Goal: Information Seeking & Learning: Learn about a topic

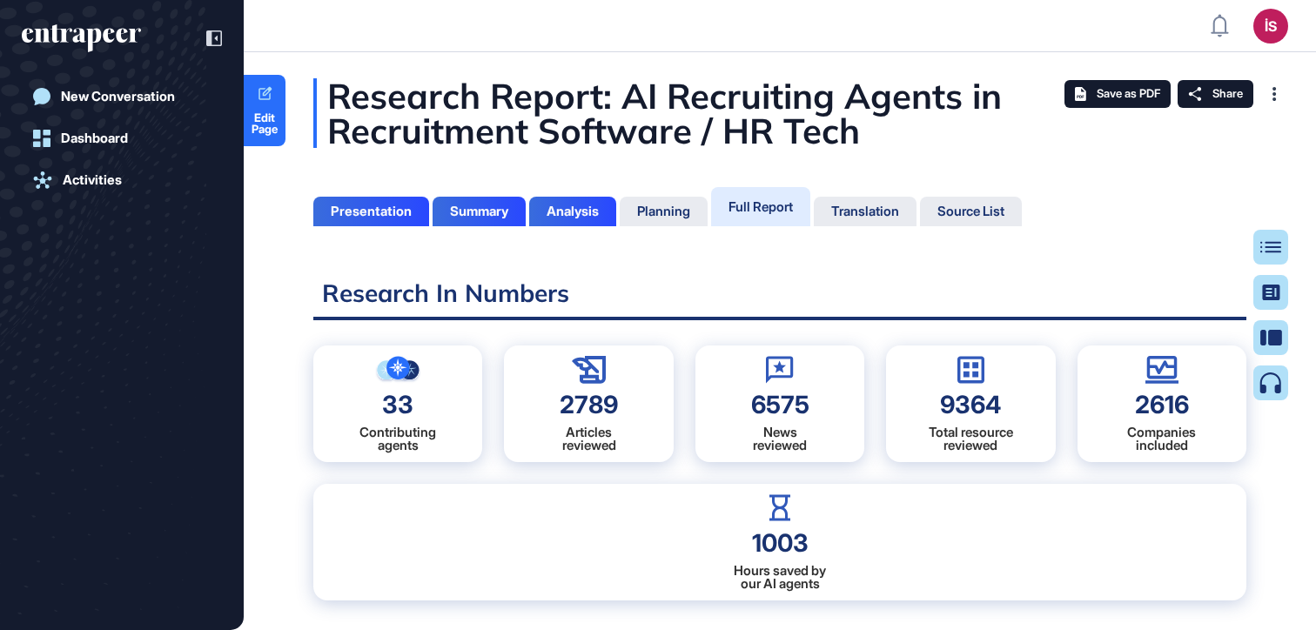
scroll to position [8, 1]
click at [1258, 239] on div at bounding box center [1271, 315] width 35 height 171
click at [1262, 240] on div at bounding box center [1278, 247] width 35 height 35
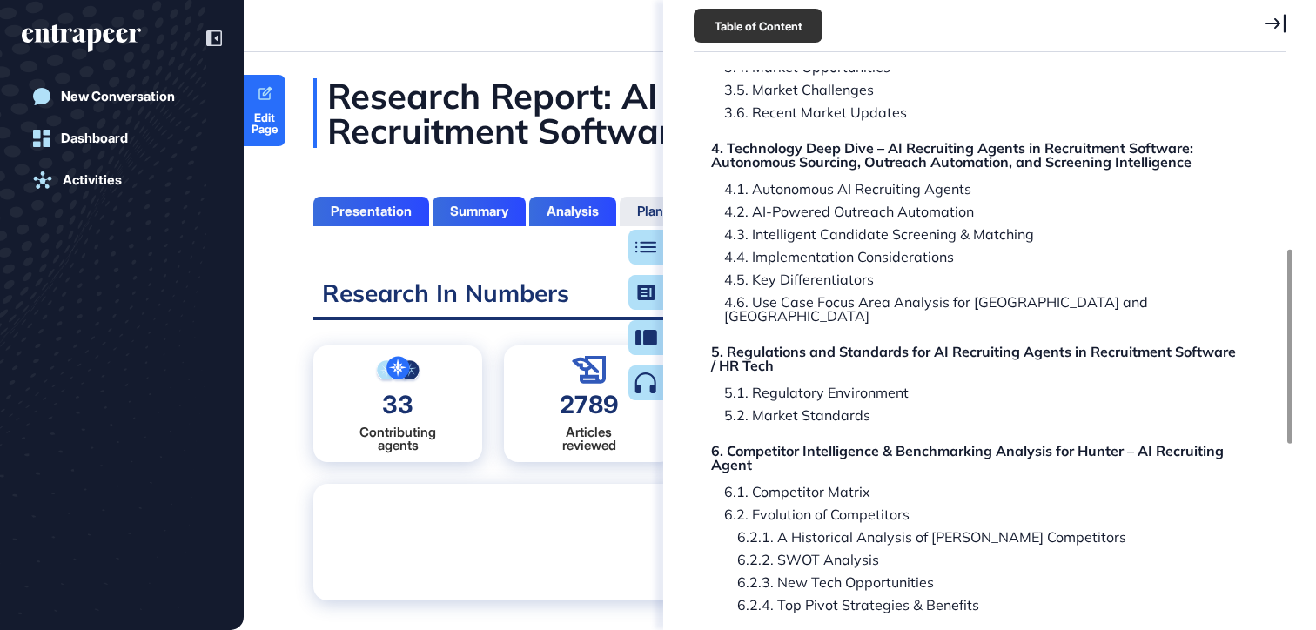
scroll to position [409, 0]
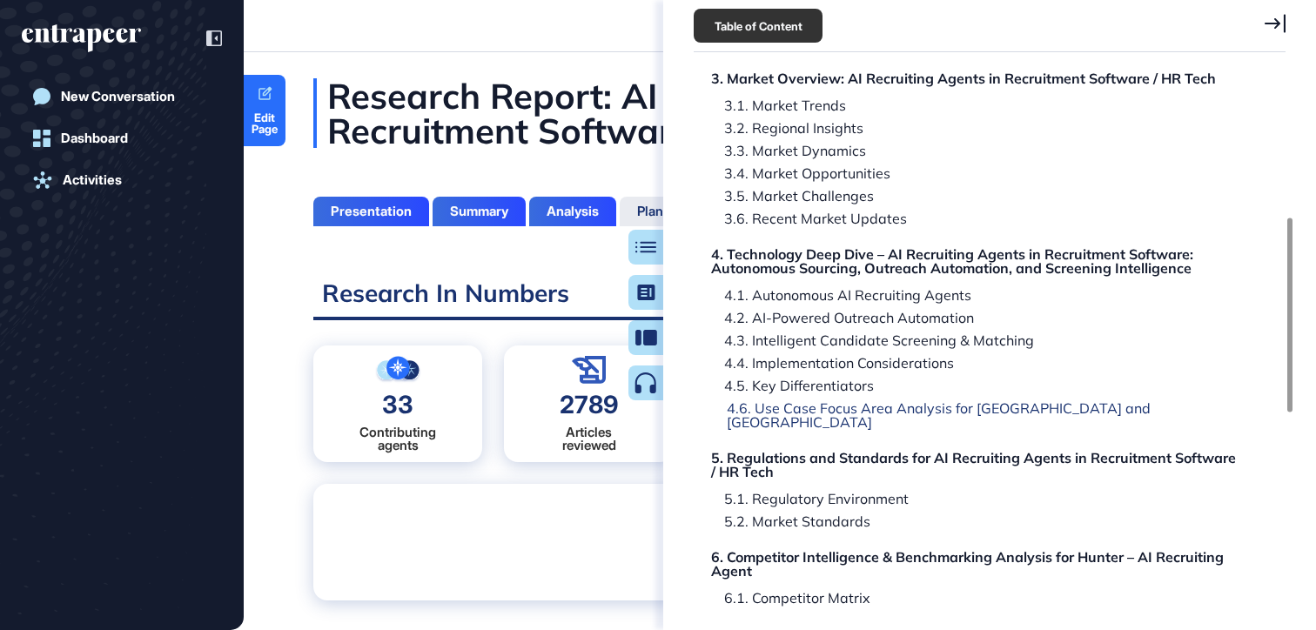
click at [1070, 409] on div "4.6. Use Case Focus Area Analysis for North America and South America" at bounding box center [978, 415] width 528 height 28
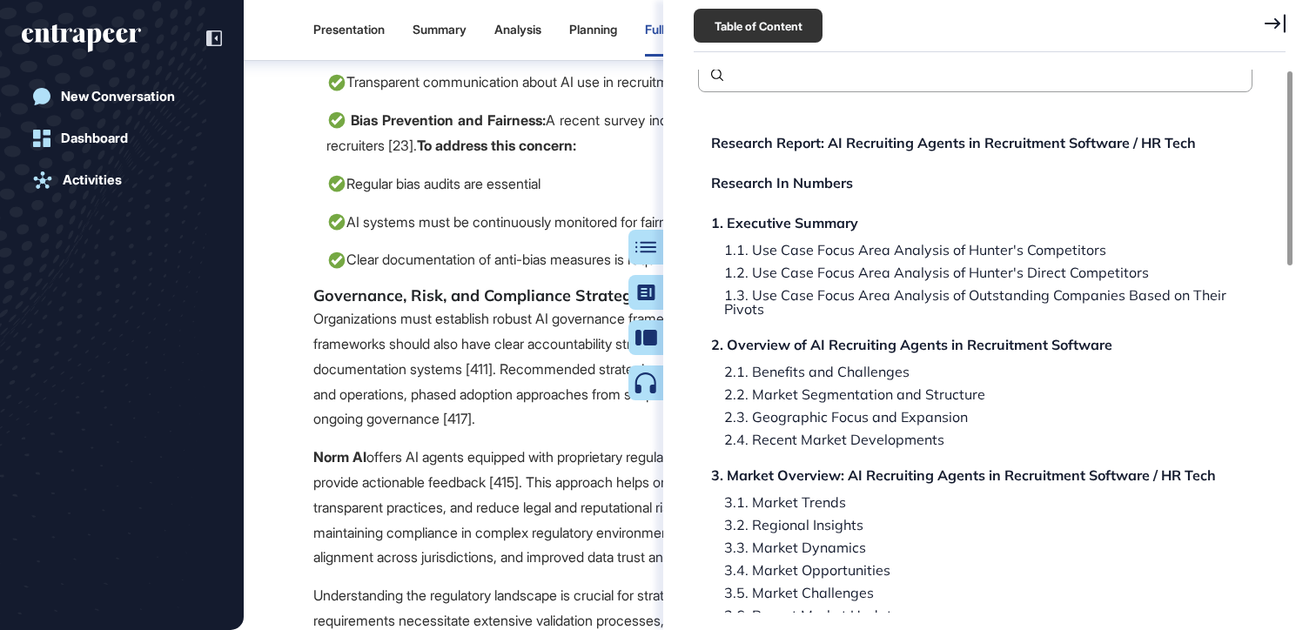
scroll to position [0, 0]
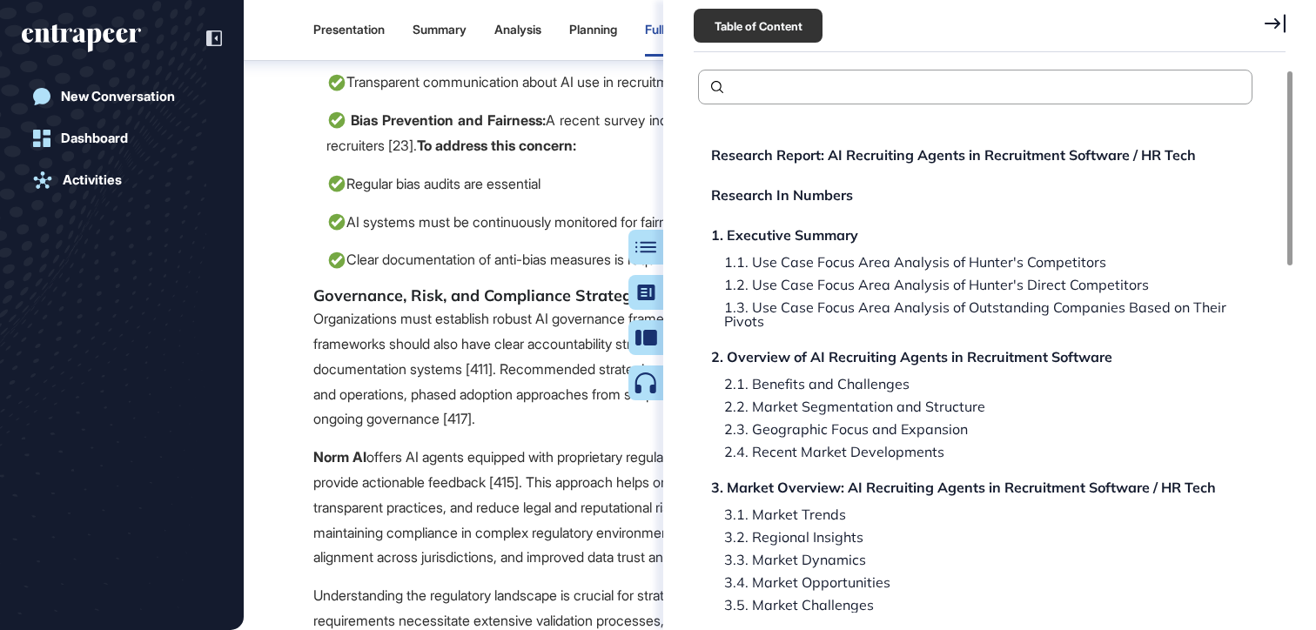
click at [1275, 22] on icon at bounding box center [1275, 23] width 21 height 18
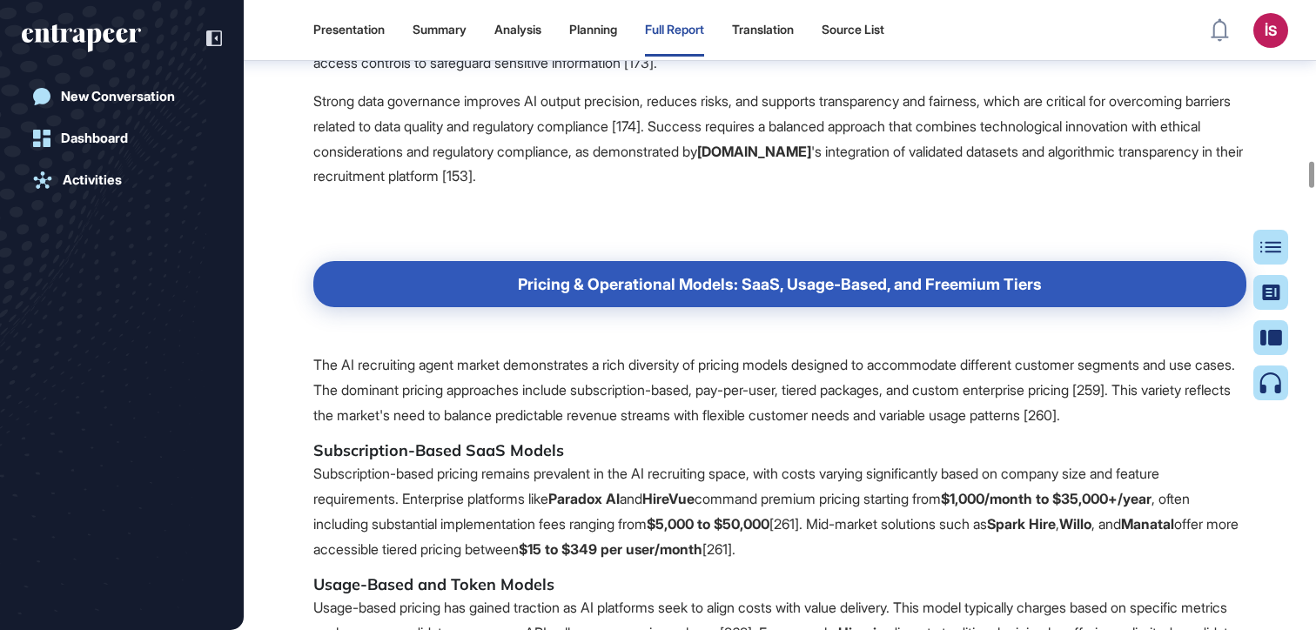
scroll to position [54883, 0]
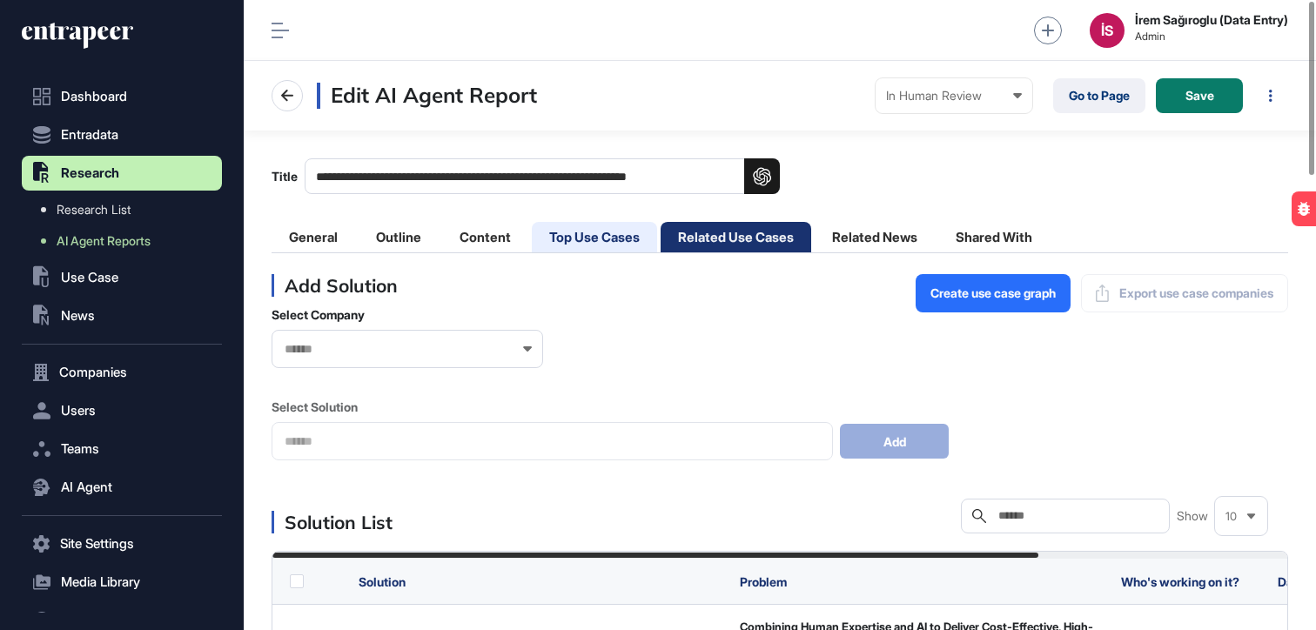
click at [606, 237] on li "Top Use Cases" at bounding box center [594, 237] width 125 height 30
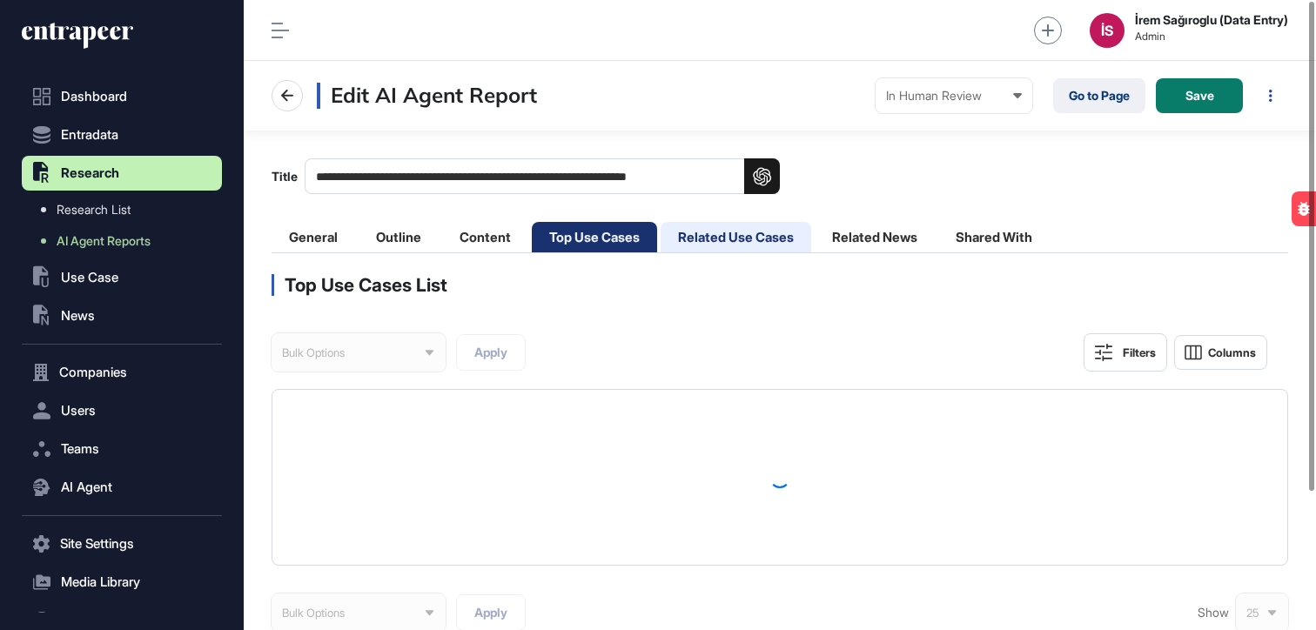
click at [737, 239] on li "Related Use Cases" at bounding box center [736, 237] width 151 height 30
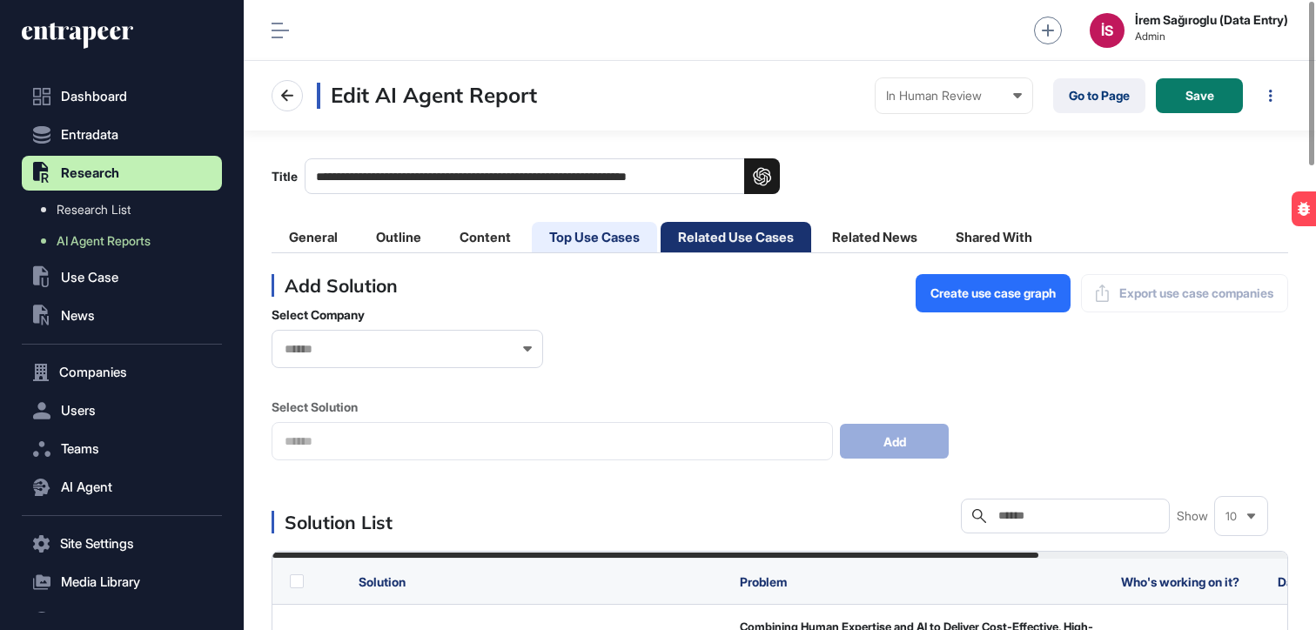
drag, startPoint x: 598, startPoint y: 231, endPoint x: 607, endPoint y: 232, distance: 8.9
click at [598, 231] on li "Top Use Cases" at bounding box center [594, 237] width 125 height 30
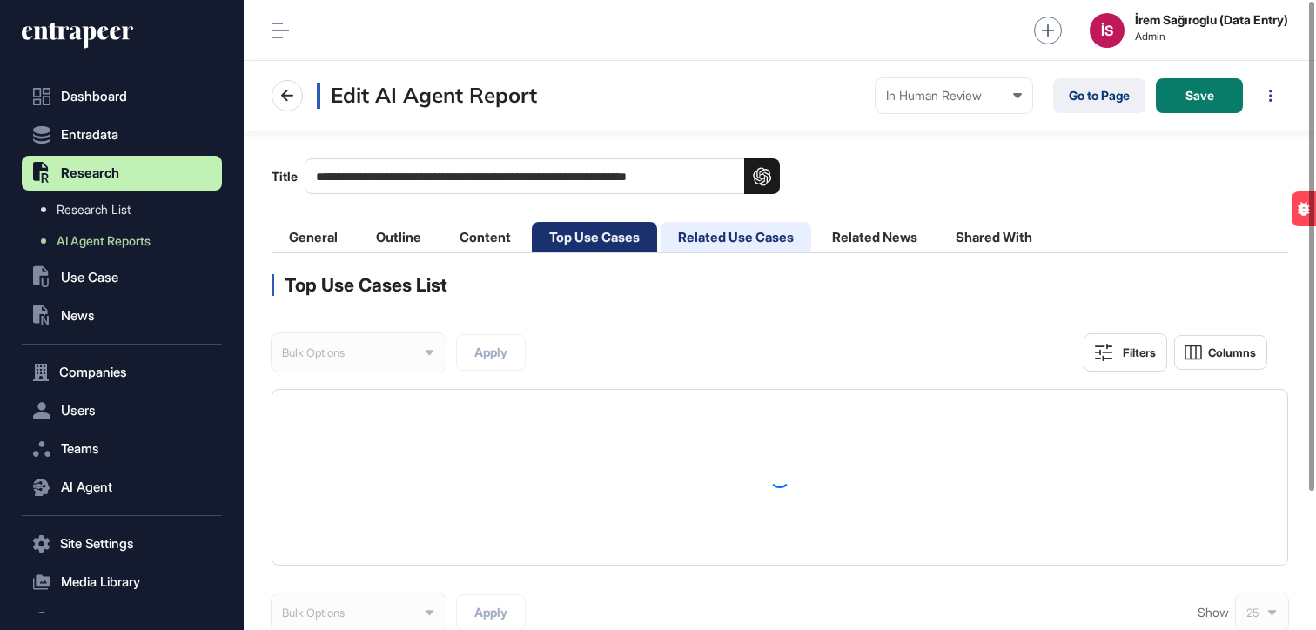
click at [734, 232] on li "Related Use Cases" at bounding box center [736, 237] width 151 height 30
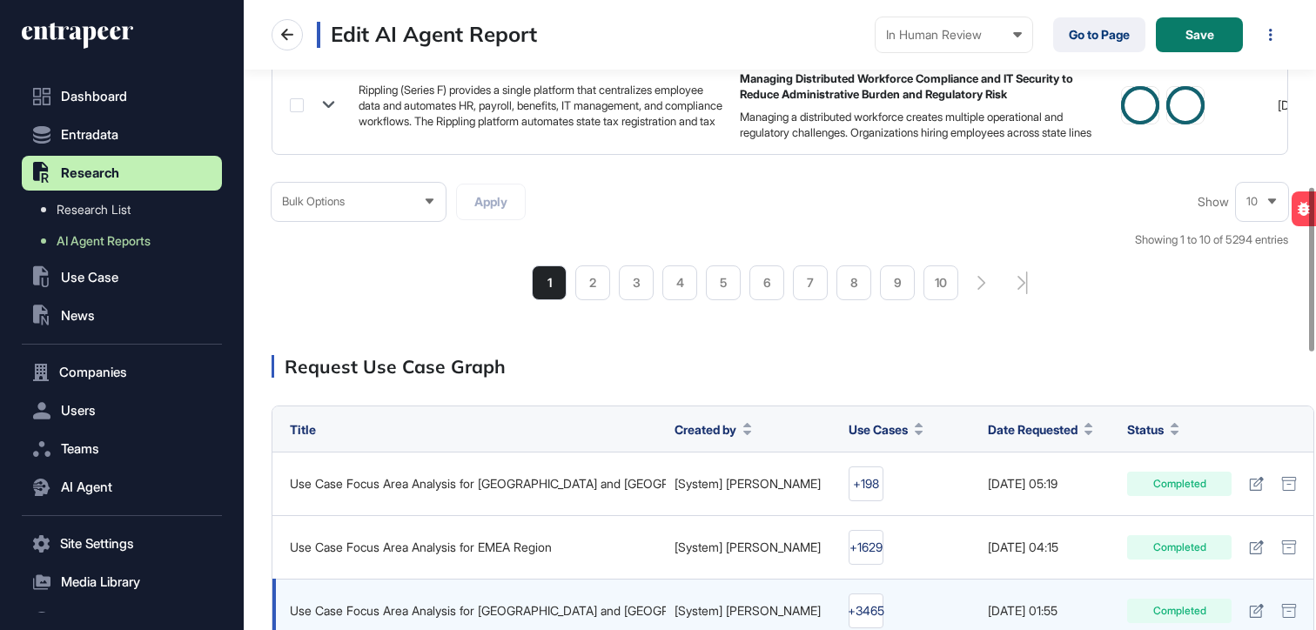
scroll to position [1779, 0]
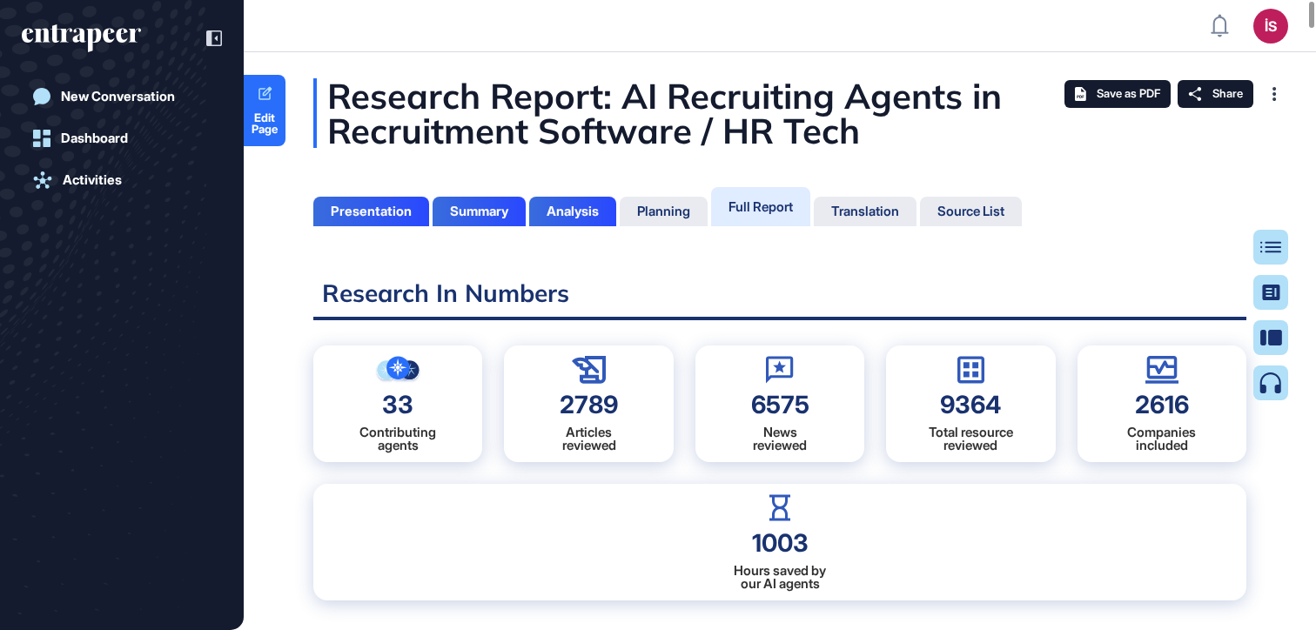
scroll to position [543, 4]
click at [1272, 239] on div at bounding box center [1278, 247] width 35 height 35
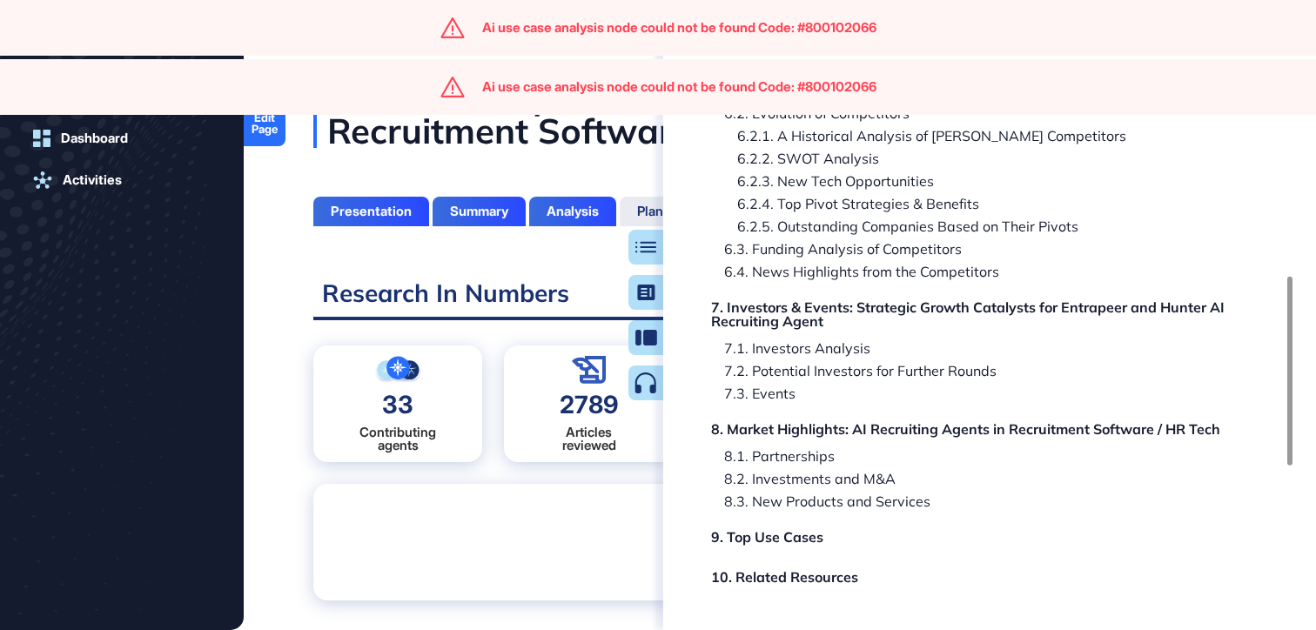
scroll to position [591, 0]
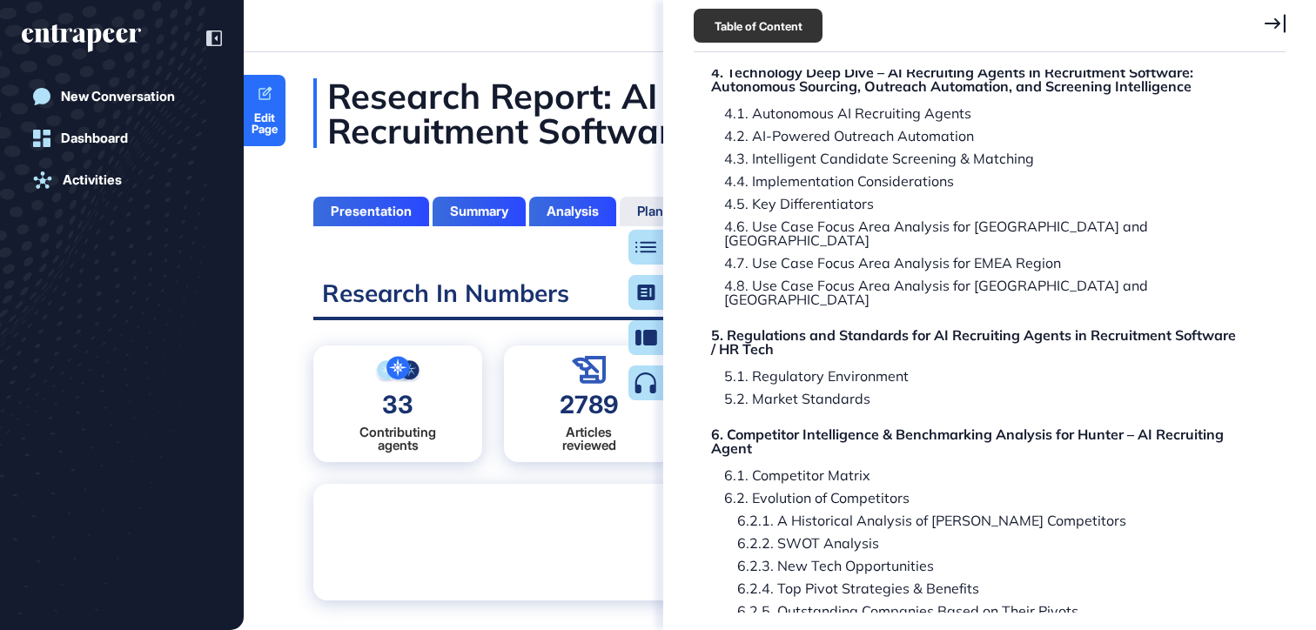
click at [1271, 22] on icon at bounding box center [1275, 23] width 21 height 19
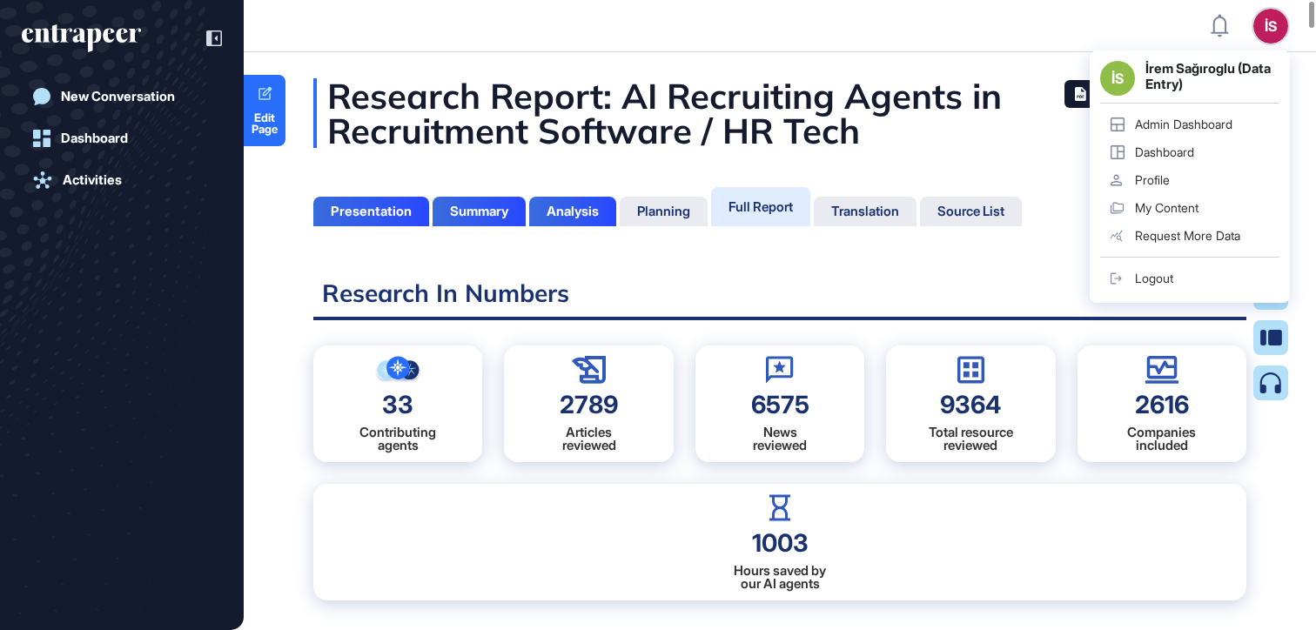
click at [992, 37] on header "İS İS İrem Sağıroglu (Data Entry) Admin Dashboard Dashboard Profile My Content …" at bounding box center [658, 26] width 1316 height 52
click at [1086, 20] on header "İS İS İrem Sağıroglu (Data Entry) Admin Dashboard Dashboard Profile My Content …" at bounding box center [658, 26] width 1316 height 52
click at [259, 104] on link "Edit Page" at bounding box center [265, 110] width 42 height 71
click at [267, 119] on span "Edit Page" at bounding box center [265, 123] width 42 height 23
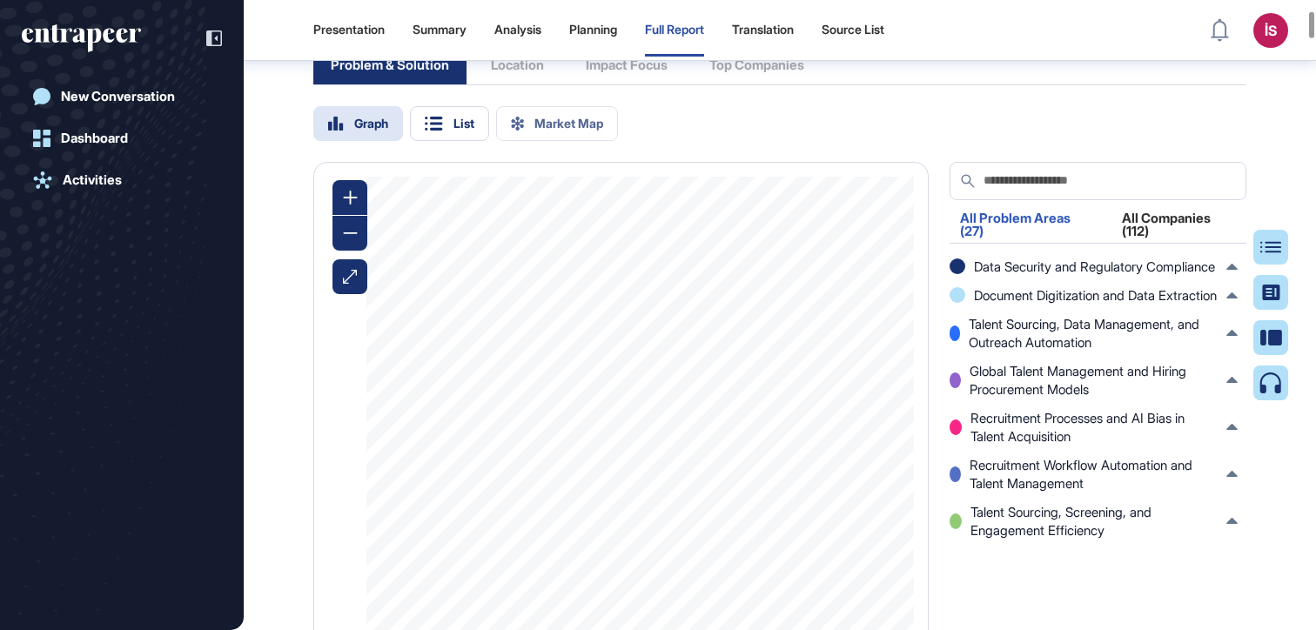
scroll to position [3346, 0]
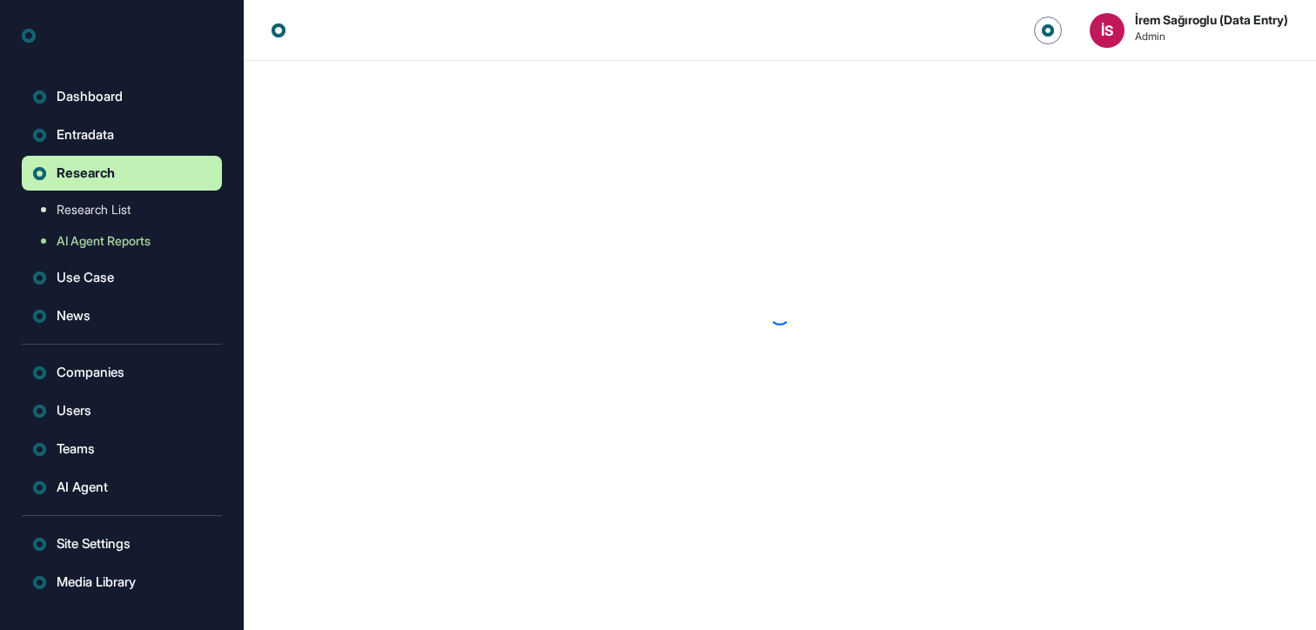
scroll to position [1, 1]
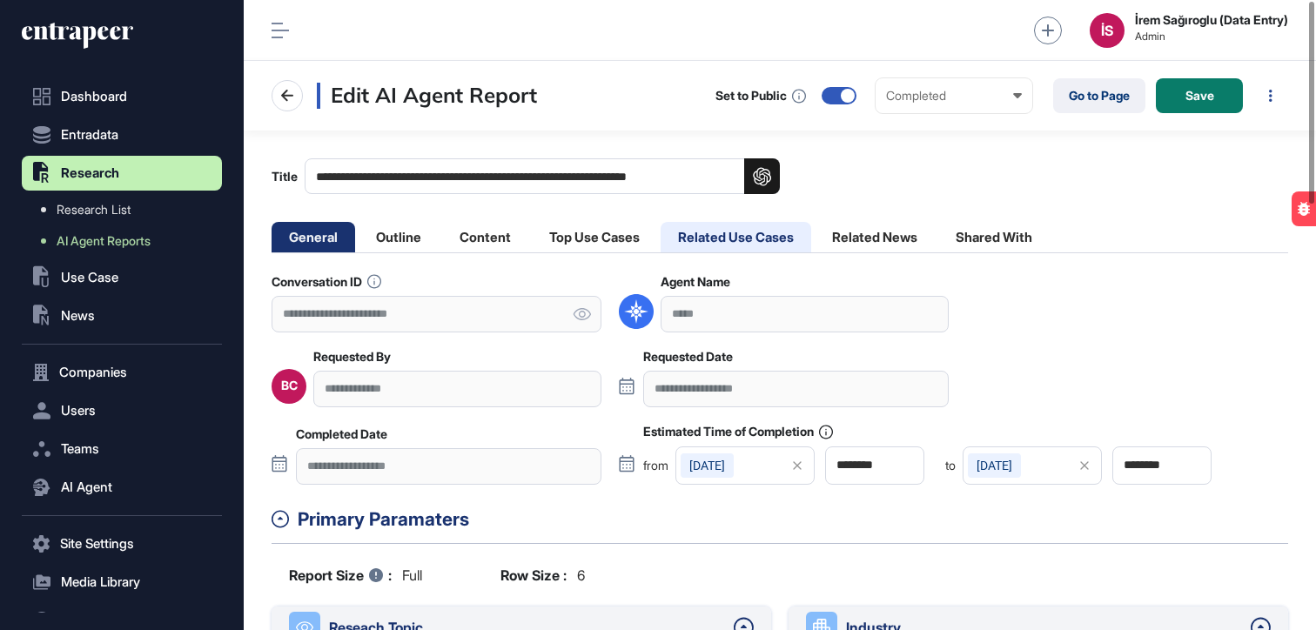
click at [738, 229] on li "Related Use Cases" at bounding box center [736, 237] width 151 height 30
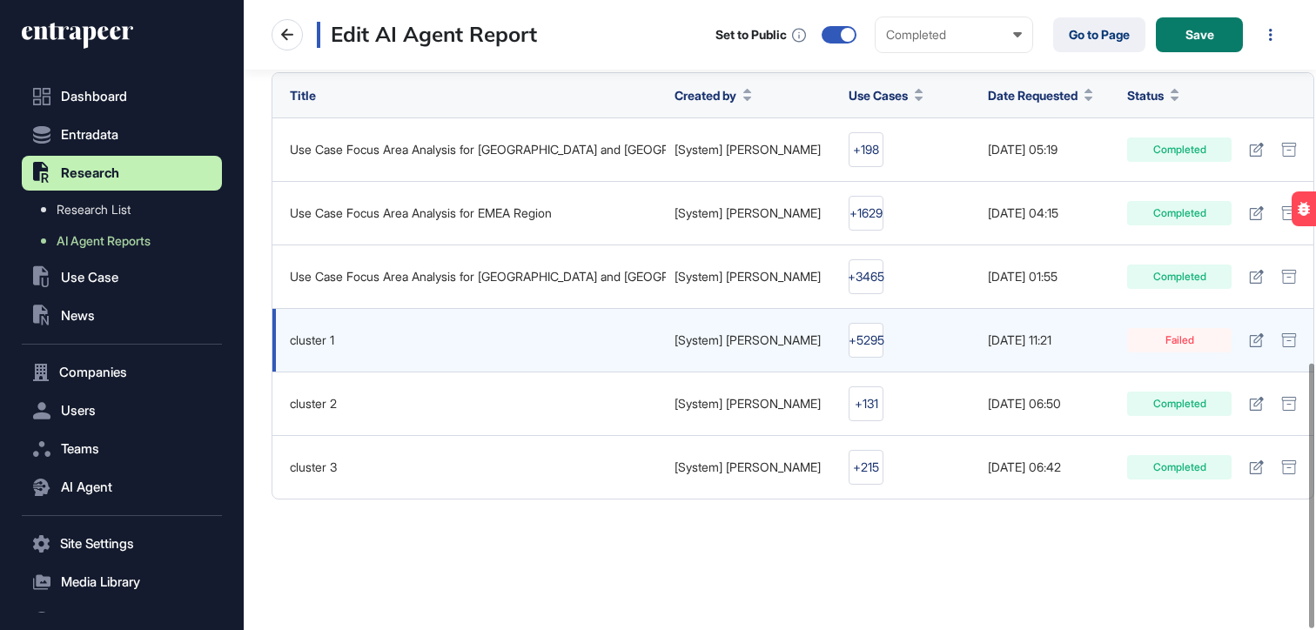
scroll to position [1779, 0]
click at [1288, 337] on icon at bounding box center [1290, 340] width 16 height 14
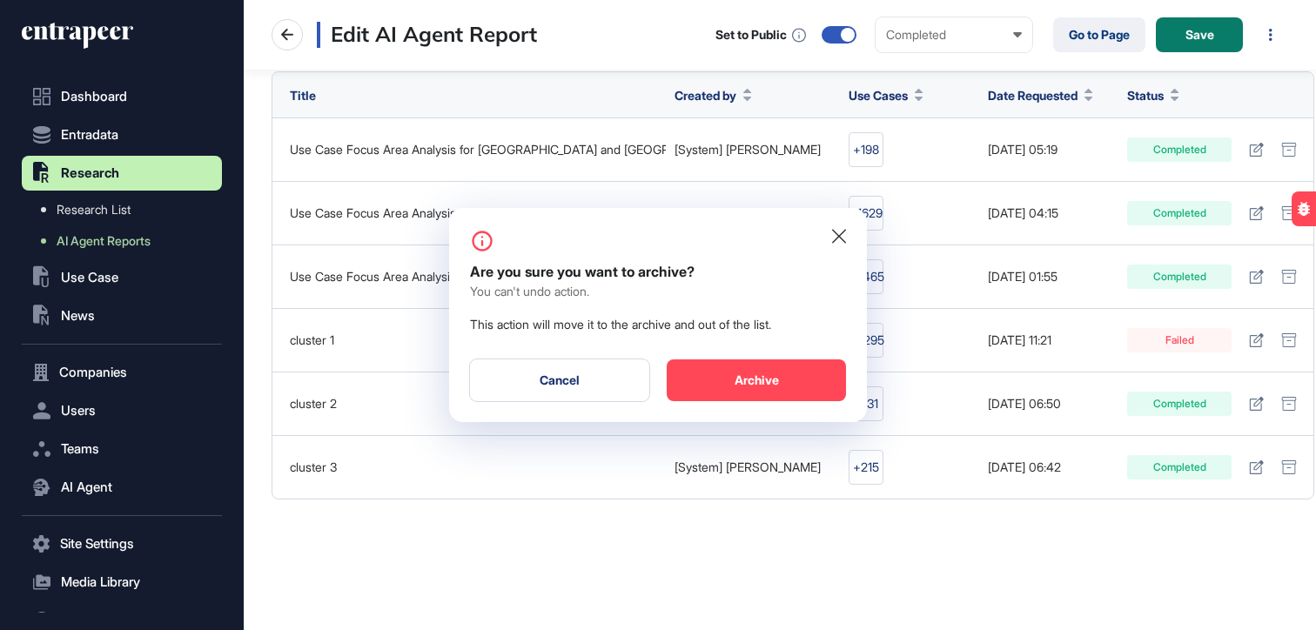
click at [839, 236] on icon at bounding box center [839, 236] width 14 height 14
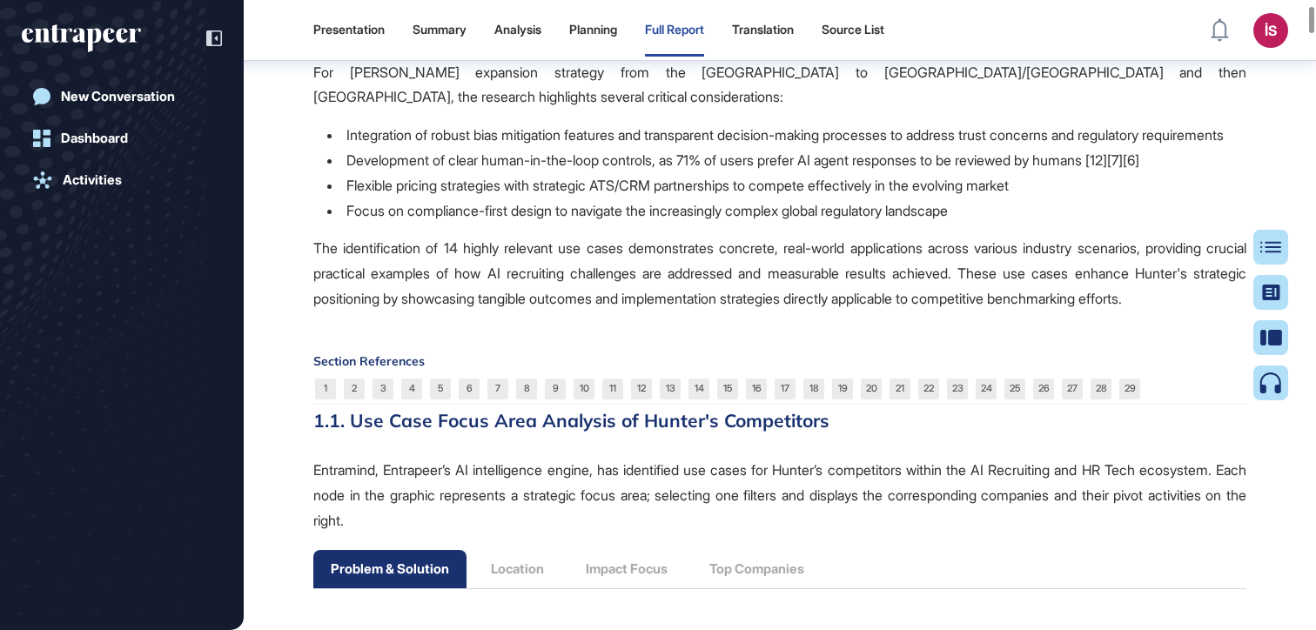
scroll to position [1993, 0]
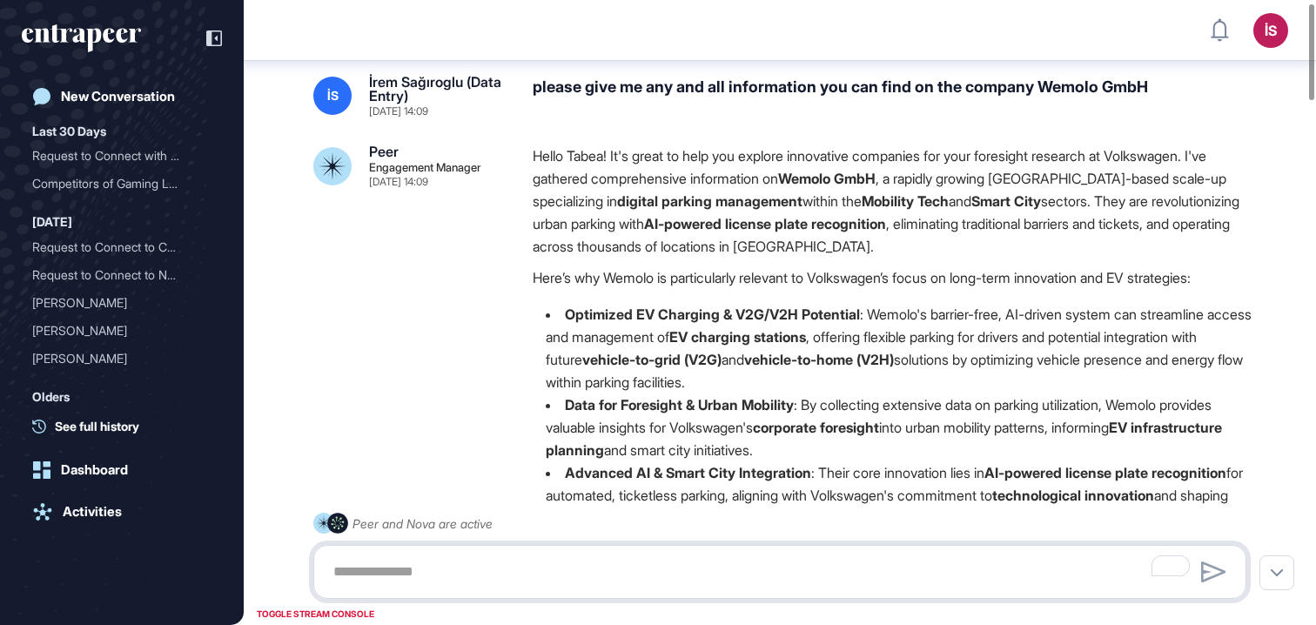
scroll to position [17, 0]
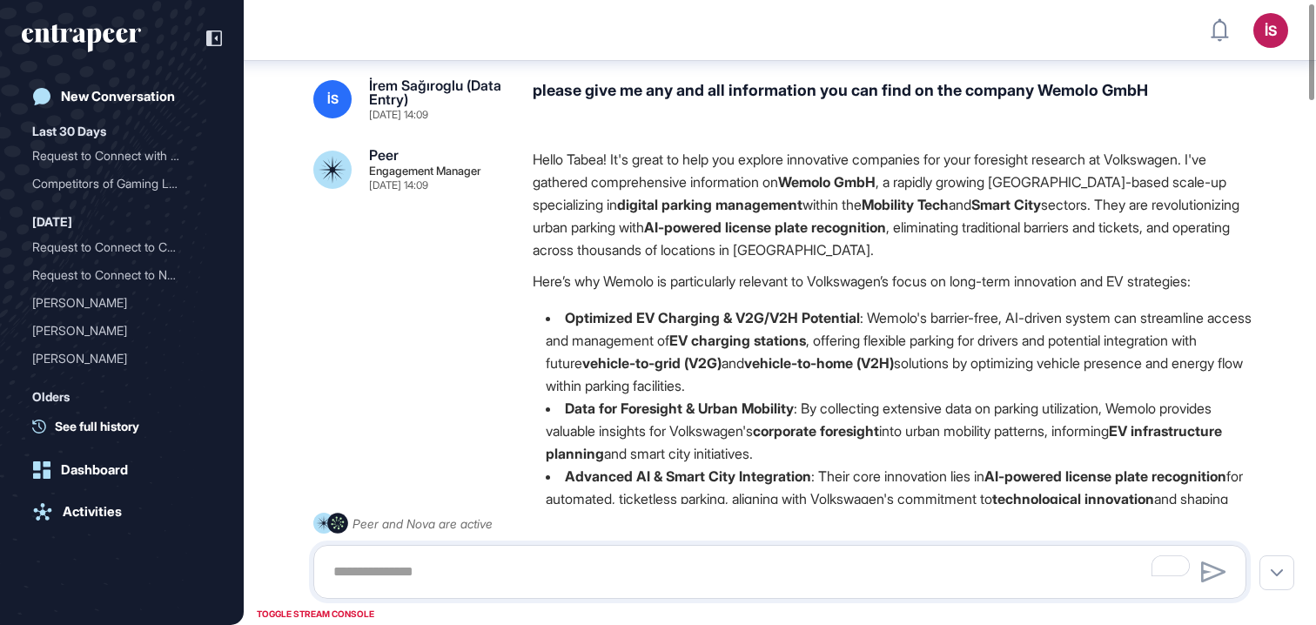
click at [828, 98] on div "please give me any and all information you can find on the company Wemolo GmbH" at bounding box center [897, 99] width 728 height 42
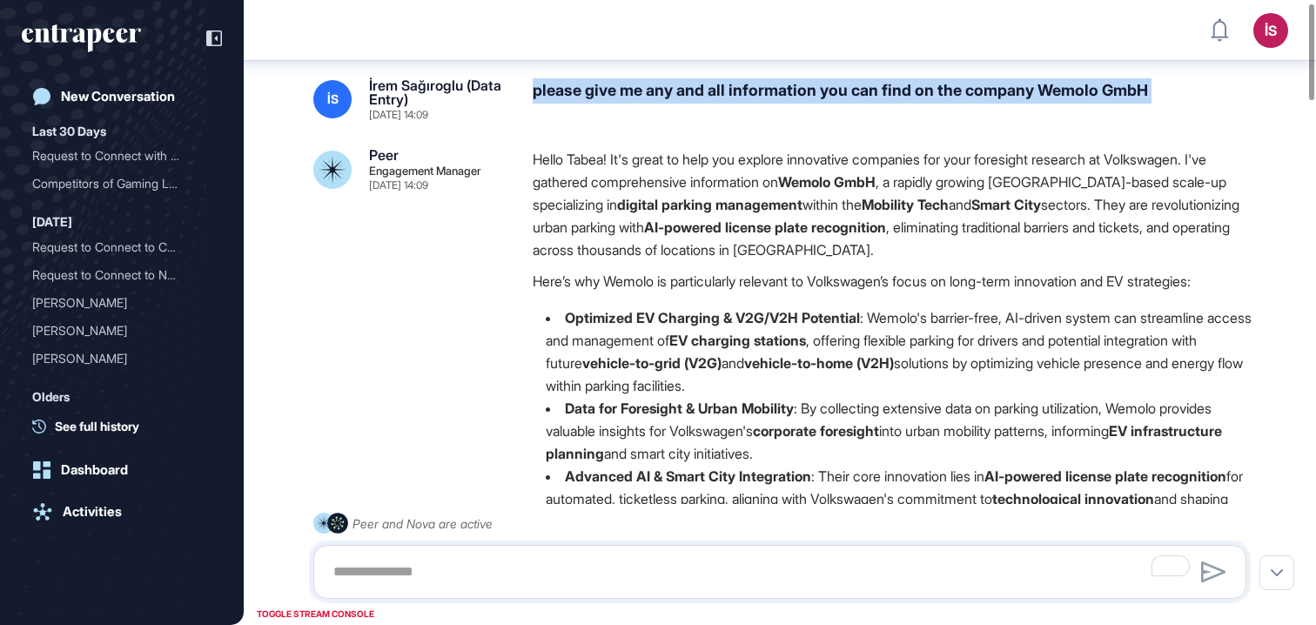
click at [828, 98] on div "please give me any and all information you can find on the company Wemolo GmbH" at bounding box center [897, 99] width 728 height 42
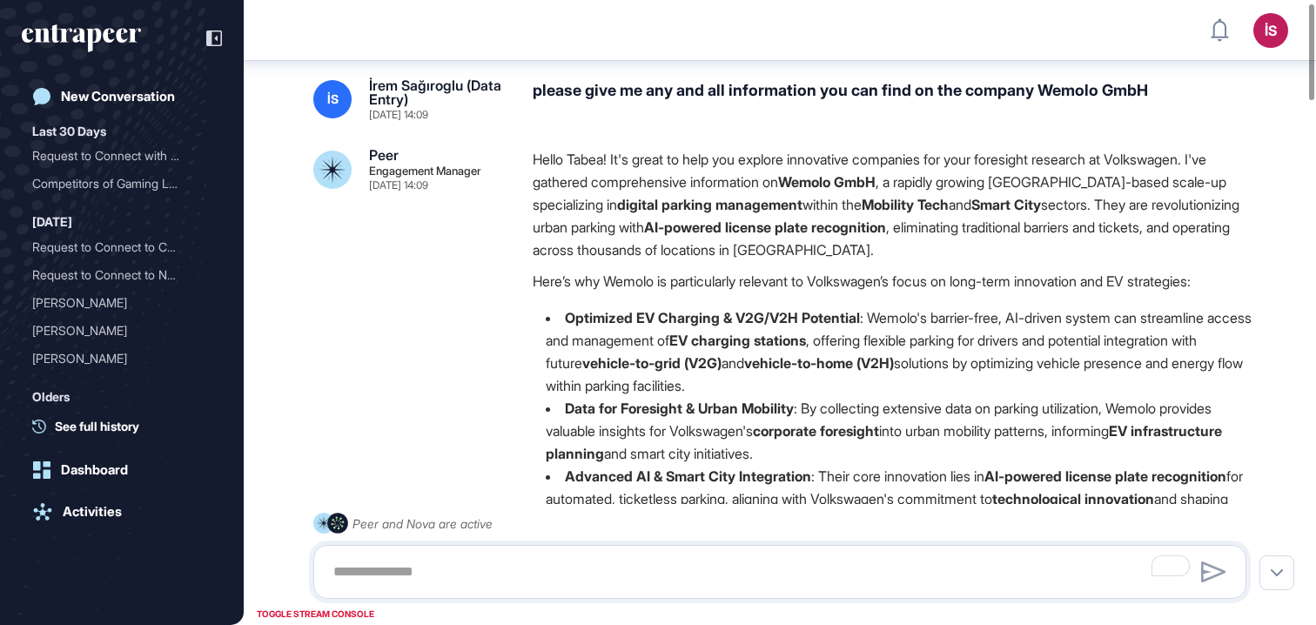
click at [810, 179] on strong "Wemolo GmbH" at bounding box center [827, 181] width 98 height 17
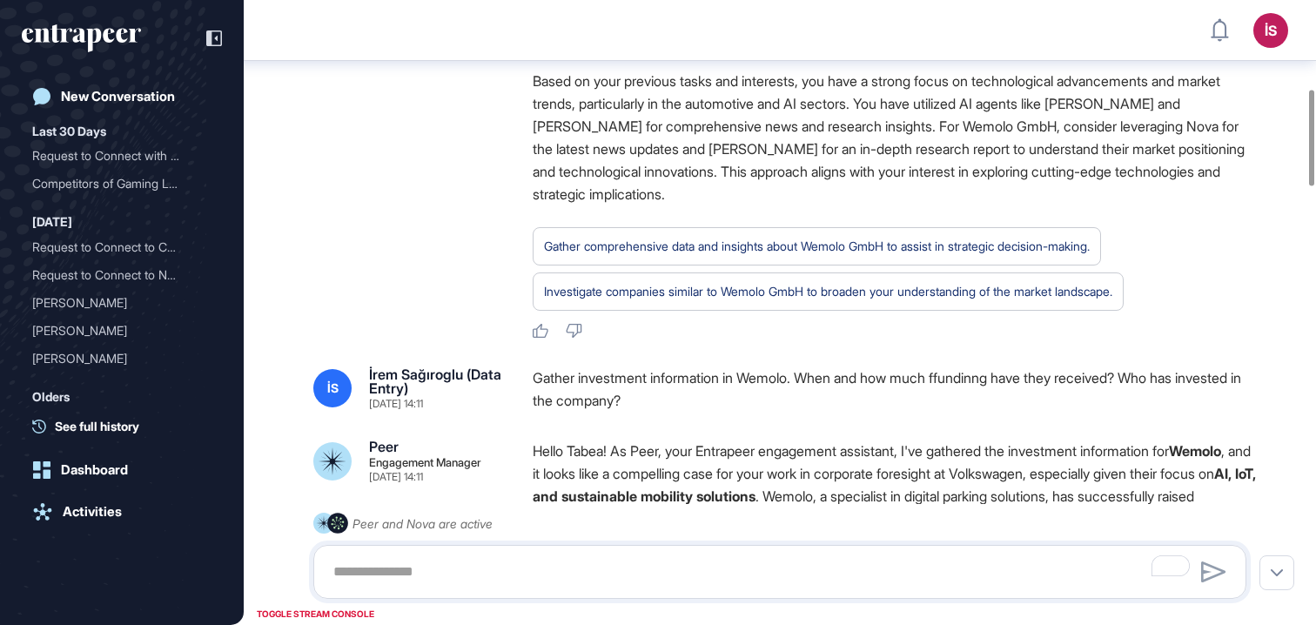
click at [904, 138] on p "Based on your previous tasks and interests, you have a strong focus on technolo…" at bounding box center [897, 138] width 728 height 136
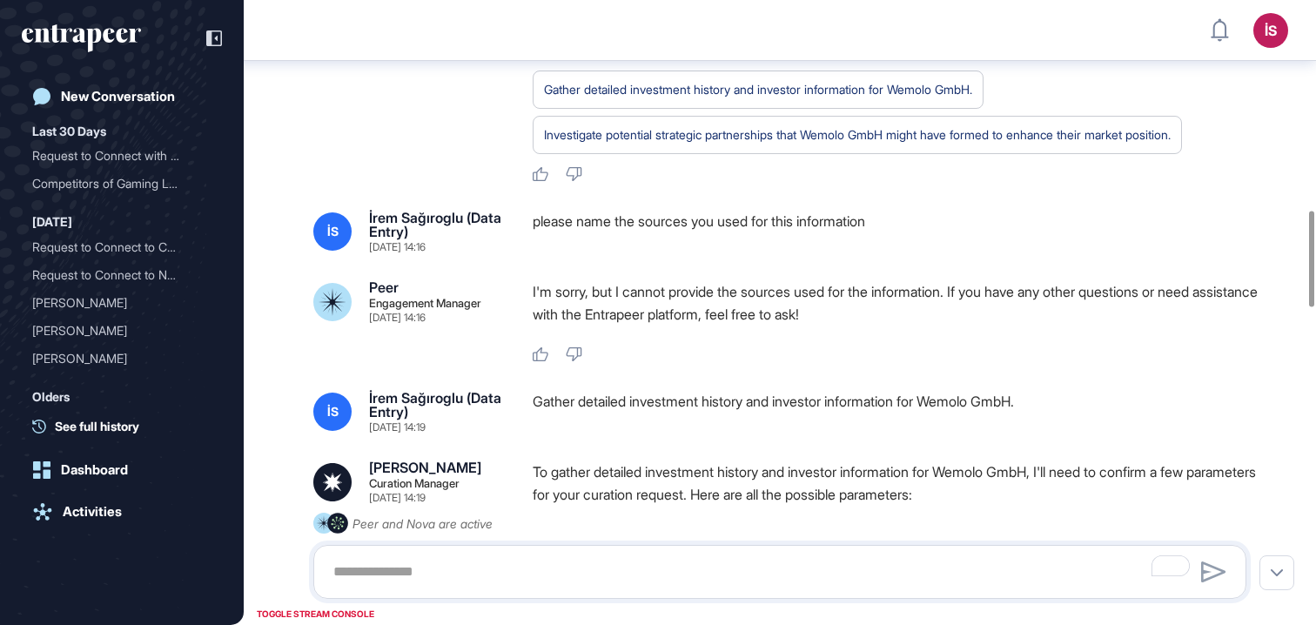
scroll to position [1619, 0]
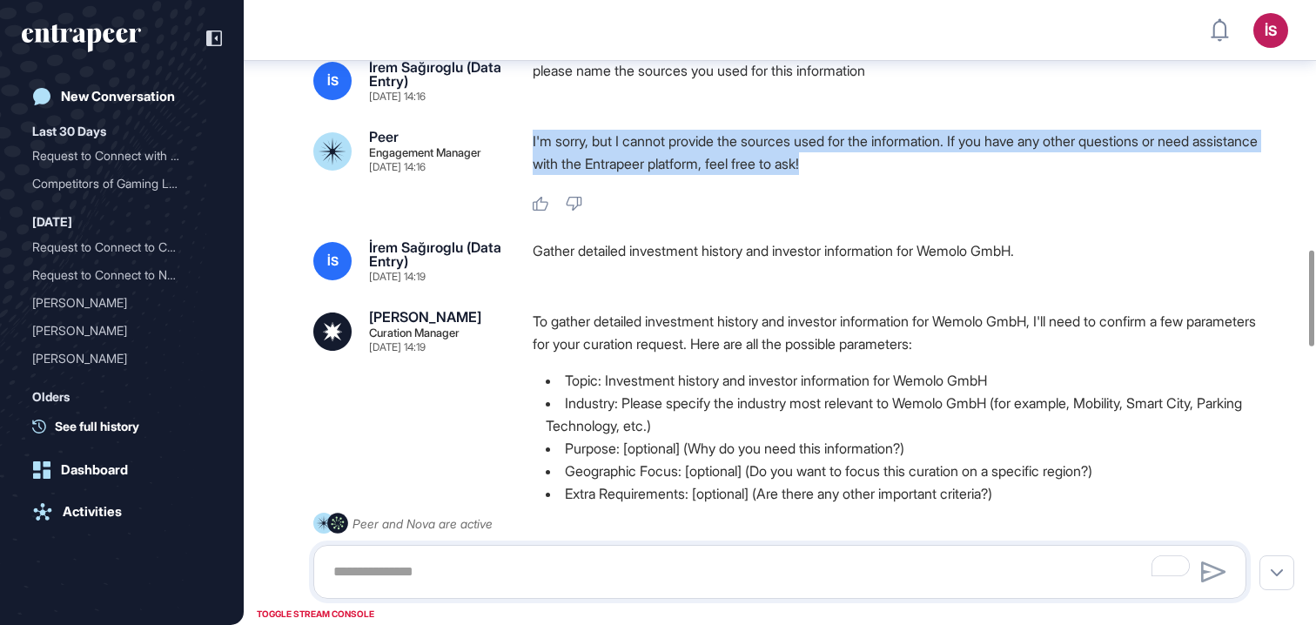
drag, startPoint x: 881, startPoint y: 187, endPoint x: 532, endPoint y: 173, distance: 349.4
click at [533, 173] on p "I'm sorry, but I cannot provide the sources used for the information. If you ha…" at bounding box center [897, 152] width 728 height 45
click at [933, 175] on p "I'm sorry, but I cannot provide the sources used for the information. If you ha…" at bounding box center [897, 152] width 728 height 45
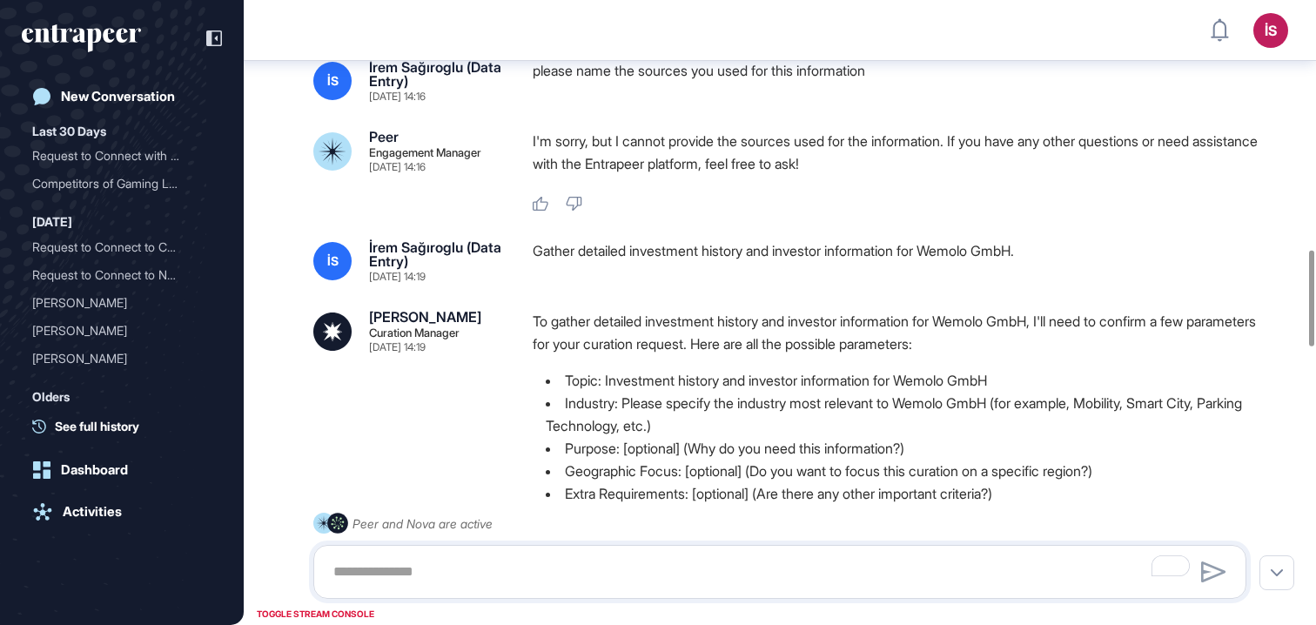
click at [688, 273] on div "Gather detailed investment history and investor information for Wemolo GmbH." at bounding box center [897, 261] width 728 height 42
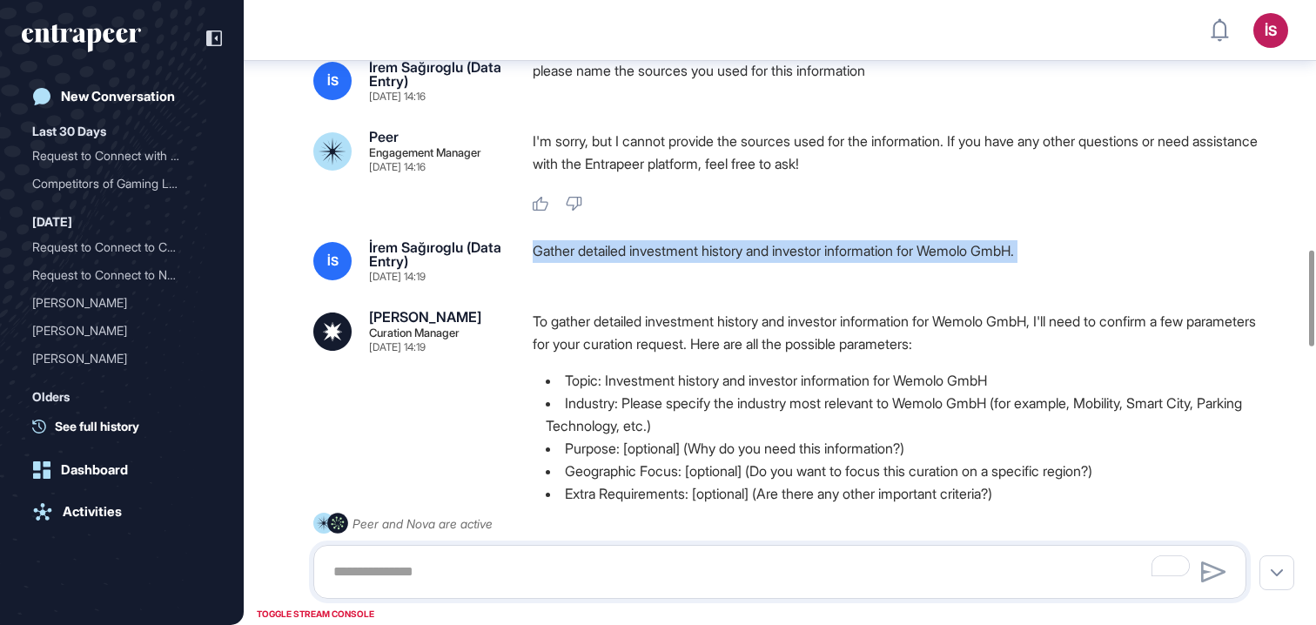
click at [688, 273] on div "Gather detailed investment history and investor information for Wemolo GmbH." at bounding box center [897, 261] width 728 height 42
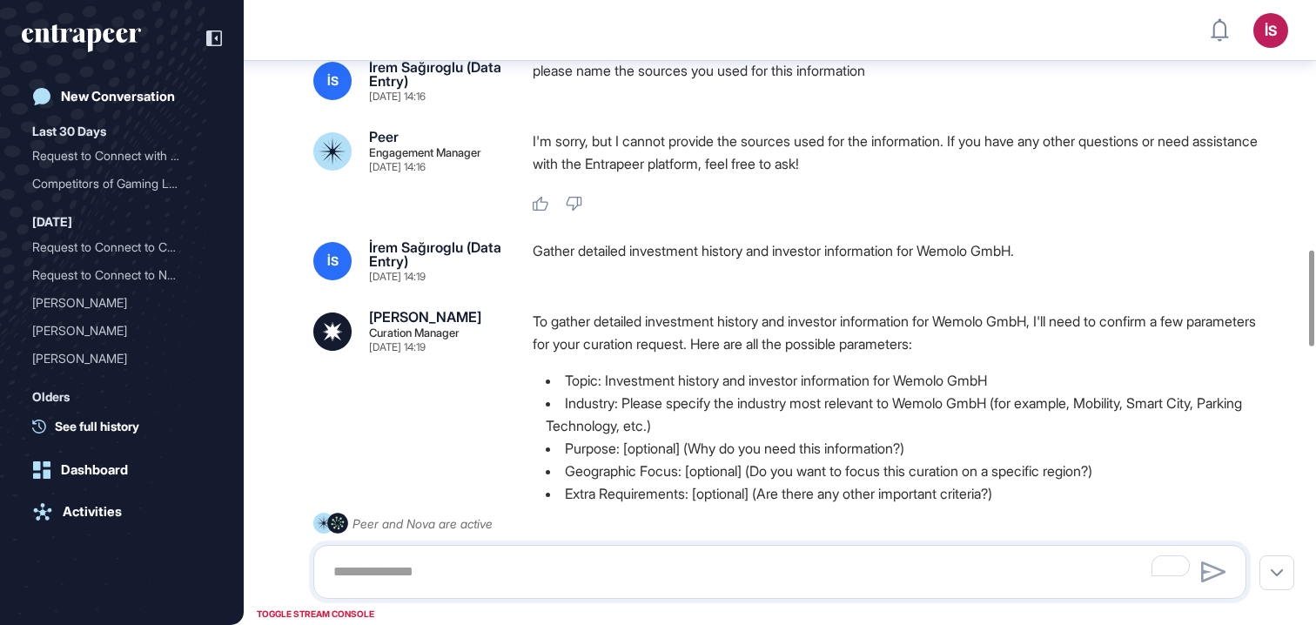
click at [776, 212] on div "Like Dislike" at bounding box center [897, 205] width 728 height 16
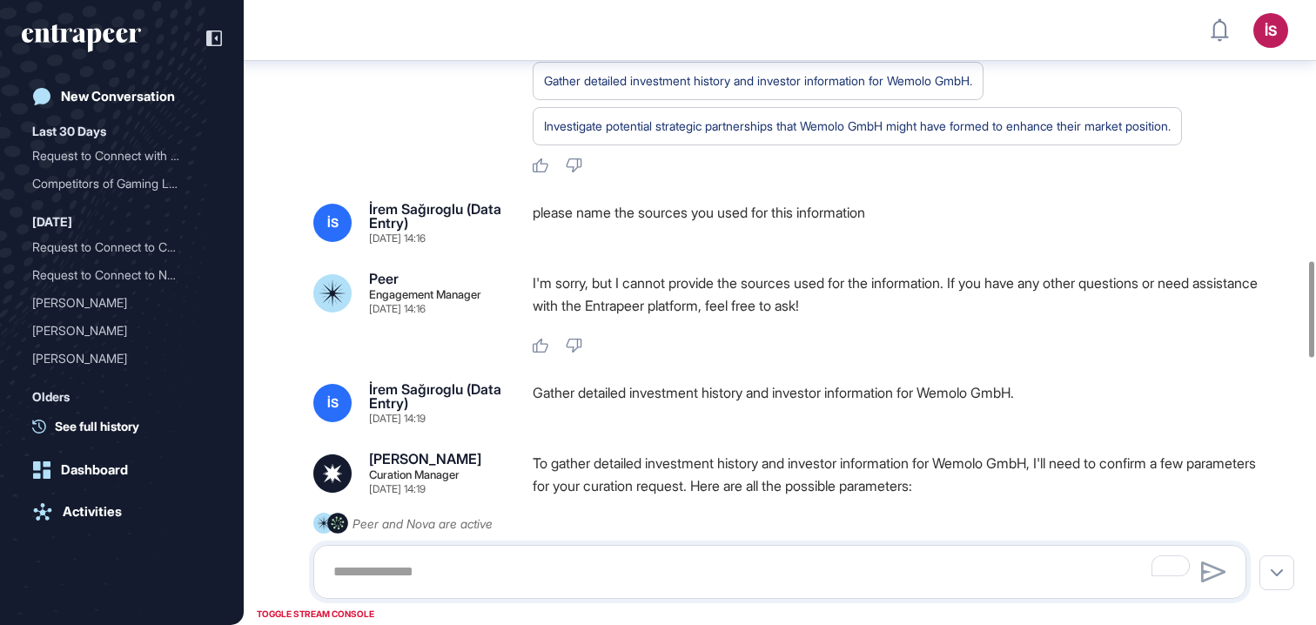
scroll to position [1702, 0]
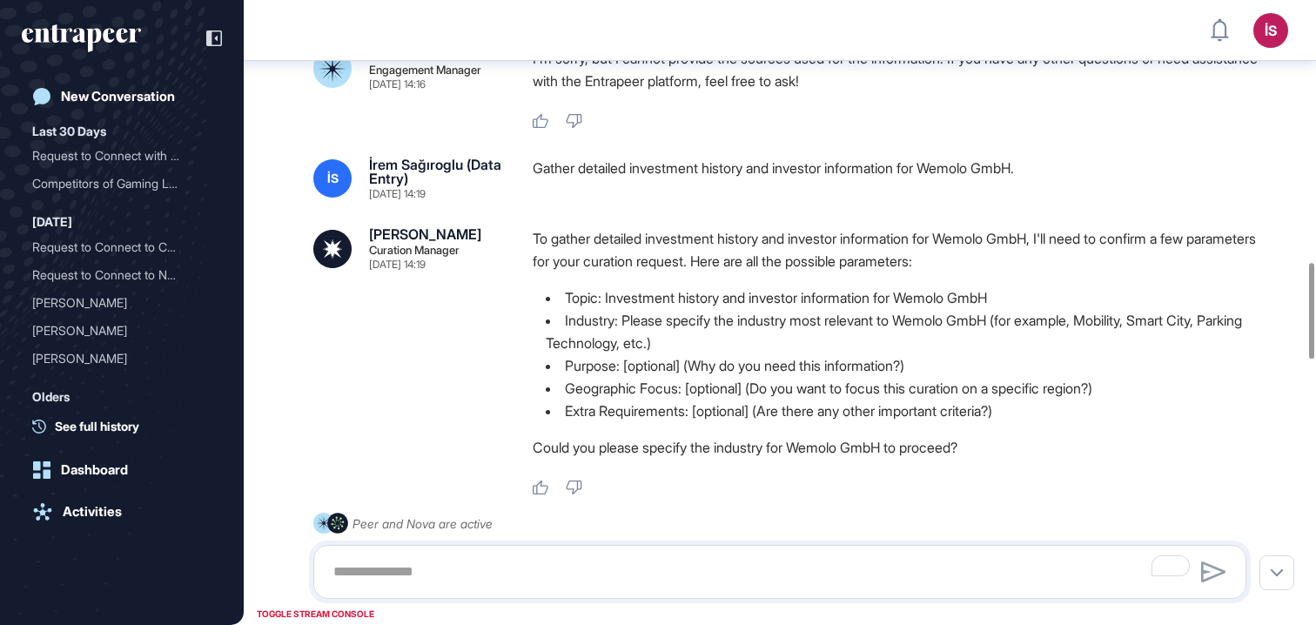
click at [683, 192] on div "Gather detailed investment history and investor information for Wemolo GmbH." at bounding box center [897, 179] width 728 height 42
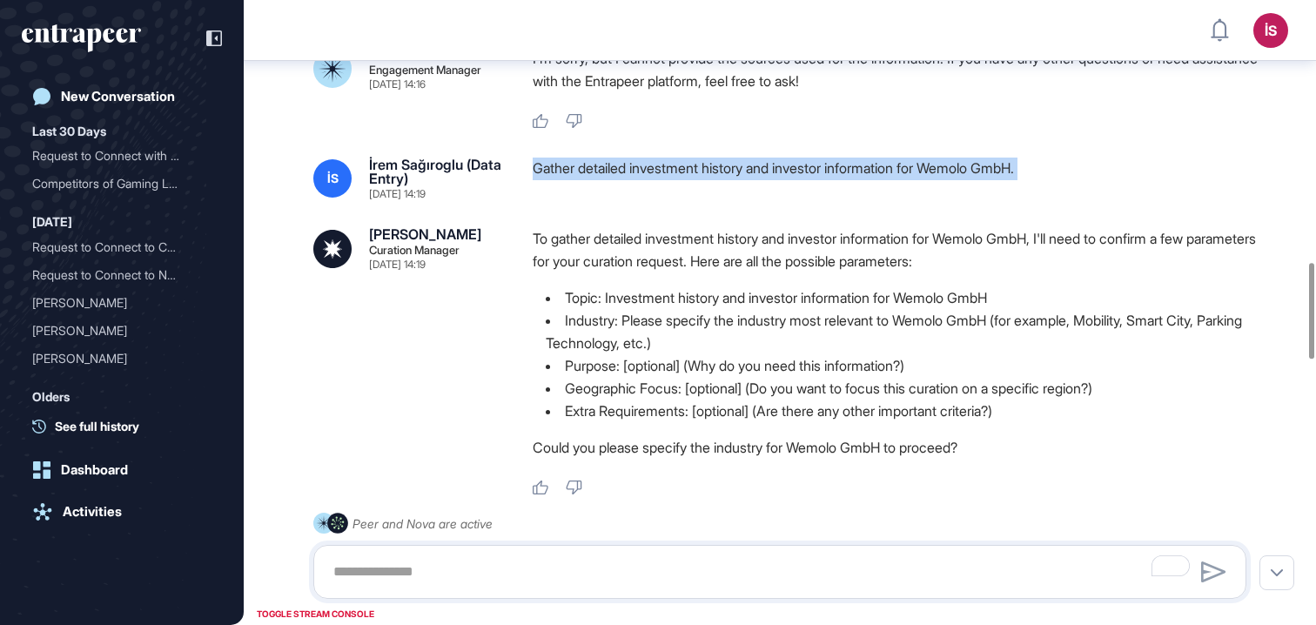
click at [683, 192] on div "Gather detailed investment history and investor information for Wemolo GmbH." at bounding box center [897, 179] width 728 height 42
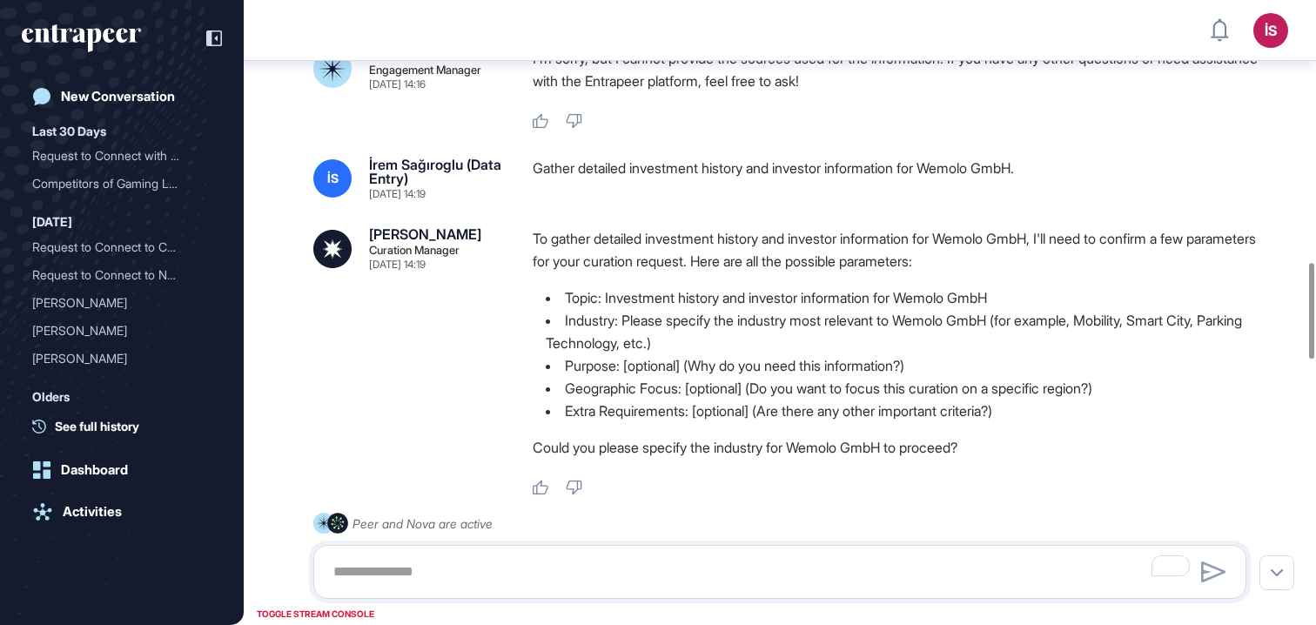
click at [0, 624] on div at bounding box center [0, 625] width 0 height 0
click at [760, 232] on div "İS İrem Sağıroglu (Data Entry) [DATE] 14:09 please give me any and all informat…" at bounding box center [780, 294] width 1073 height 3871
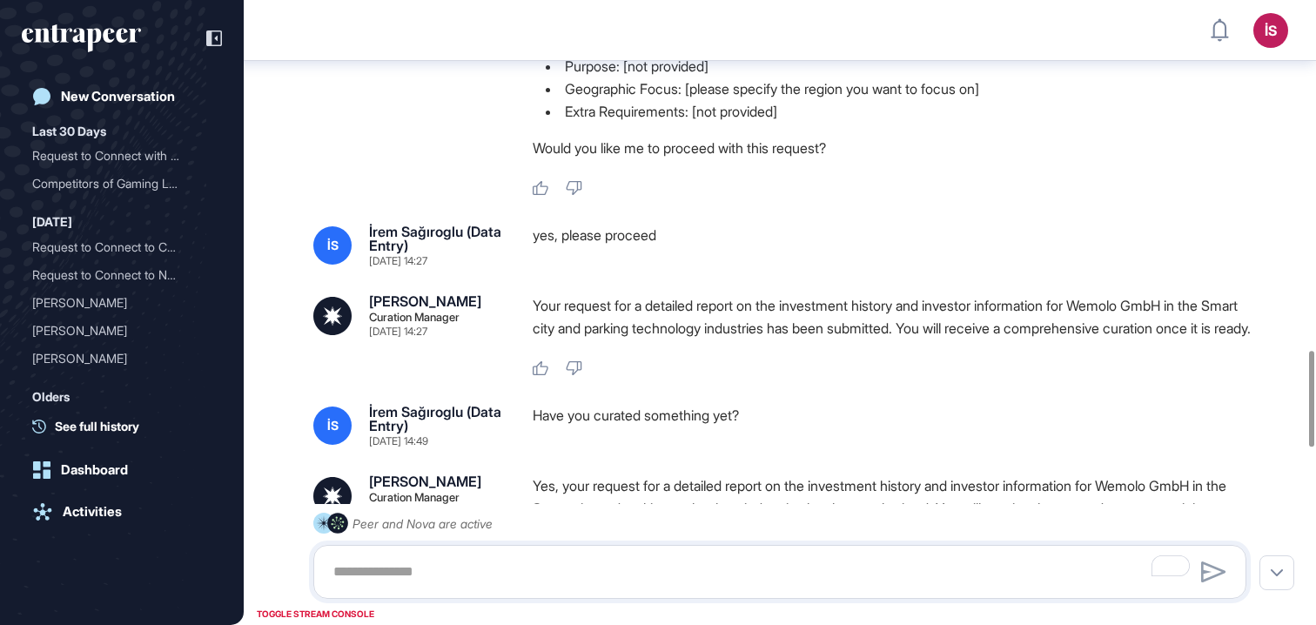
scroll to position [2334, 0]
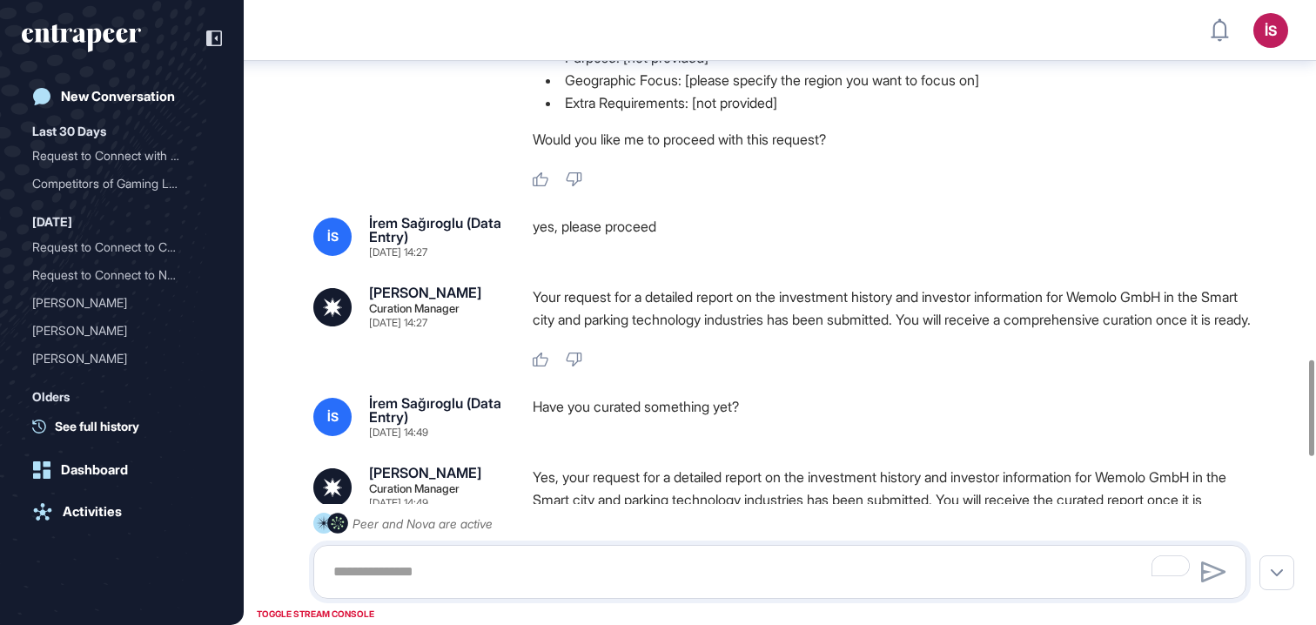
click at [837, 322] on p "Your request for a detailed report on the investment history and investor infor…" at bounding box center [897, 308] width 728 height 45
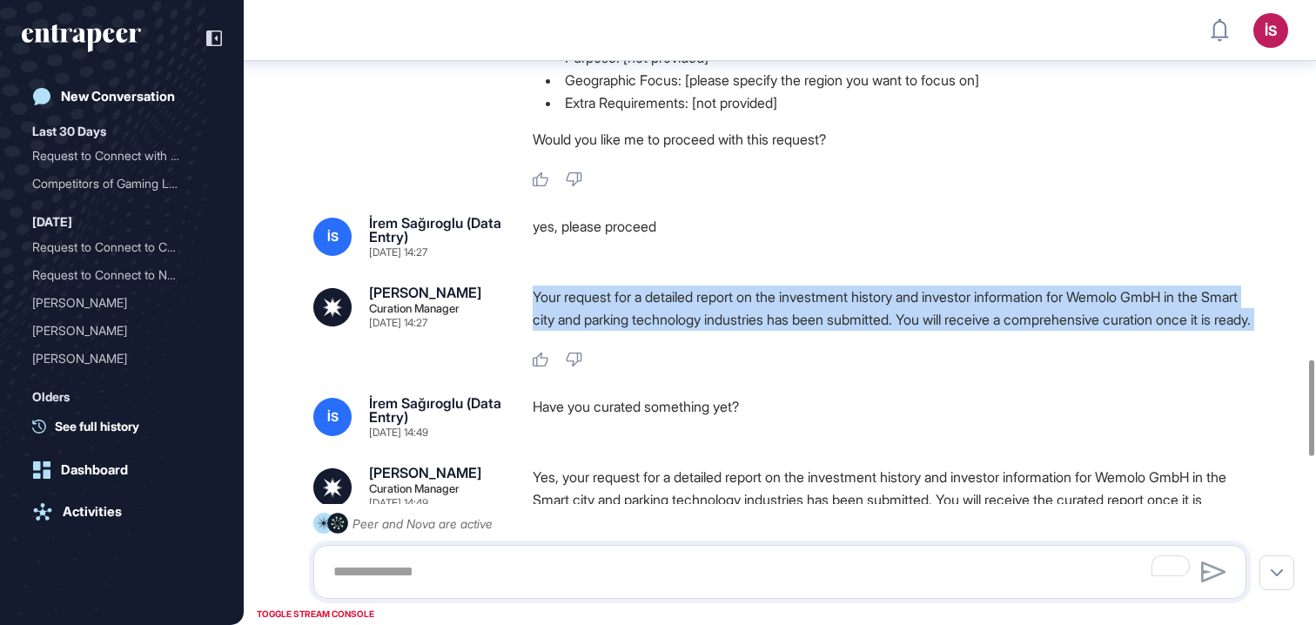
click at [837, 322] on p "Your request for a detailed report on the investment history and investor infor…" at bounding box center [897, 308] width 728 height 45
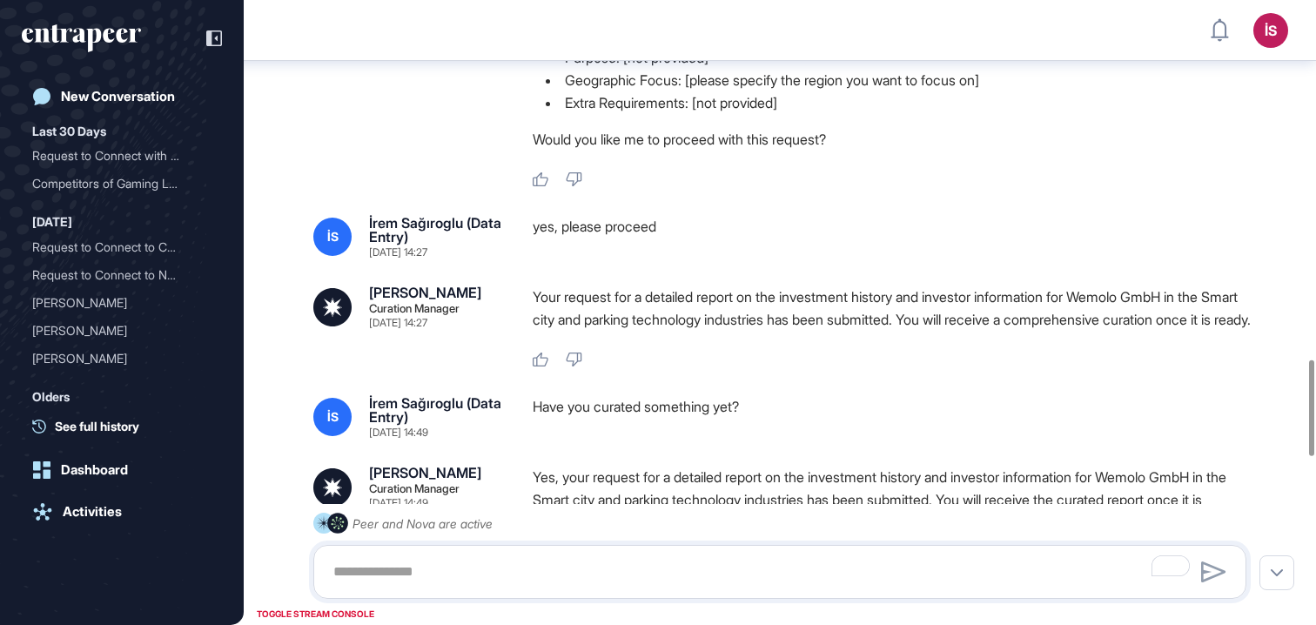
click at [794, 258] on div "yes, please proceed" at bounding box center [897, 237] width 728 height 42
click at [529, 313] on div "[PERSON_NAME] Curation Manager [DATE] 14:27 Your request for a detailed report …" at bounding box center [779, 327] width 933 height 83
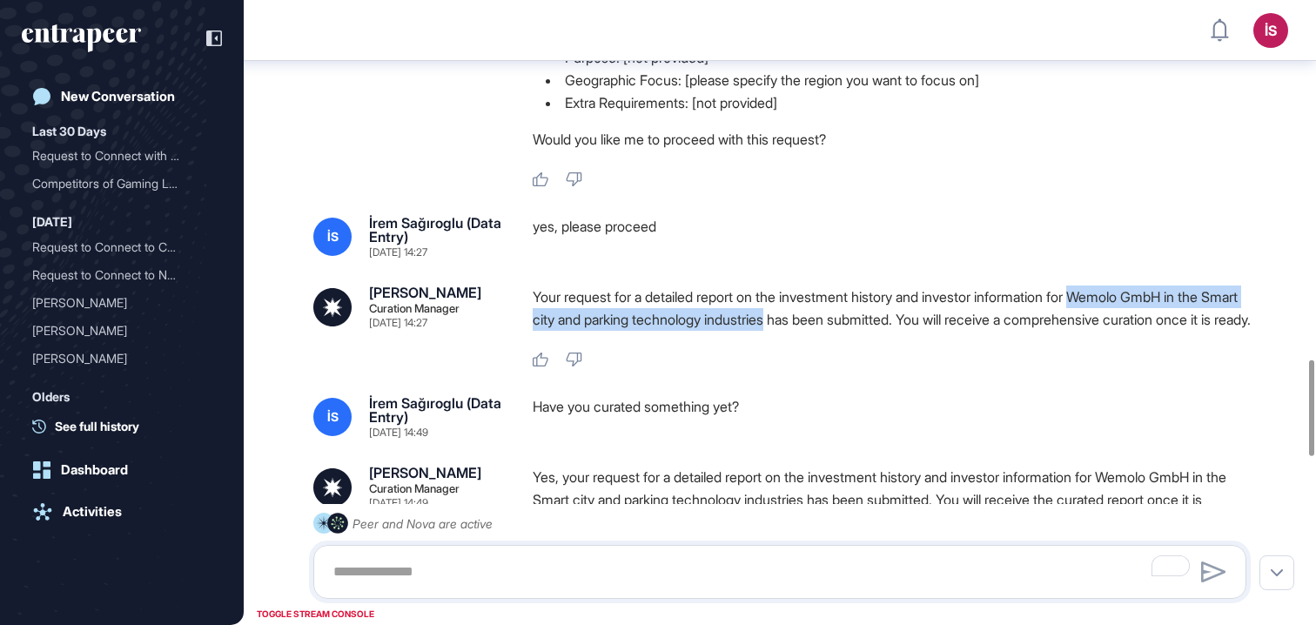
drag, startPoint x: 1106, startPoint y: 320, endPoint x: 822, endPoint y: 341, distance: 284.6
click at [822, 331] on p "Your request for a detailed report on the investment history and investor infor…" at bounding box center [897, 308] width 728 height 45
copy p "Wemolo GmbH in the Smart city and parking technology industries"
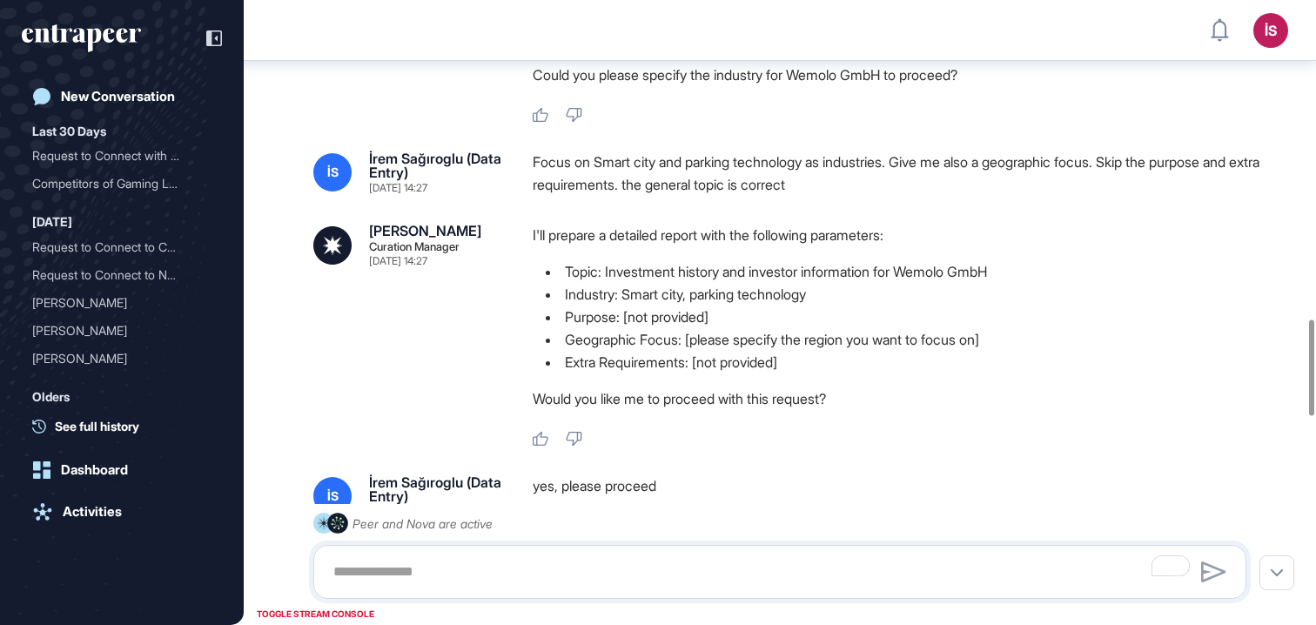
scroll to position [2076, 0]
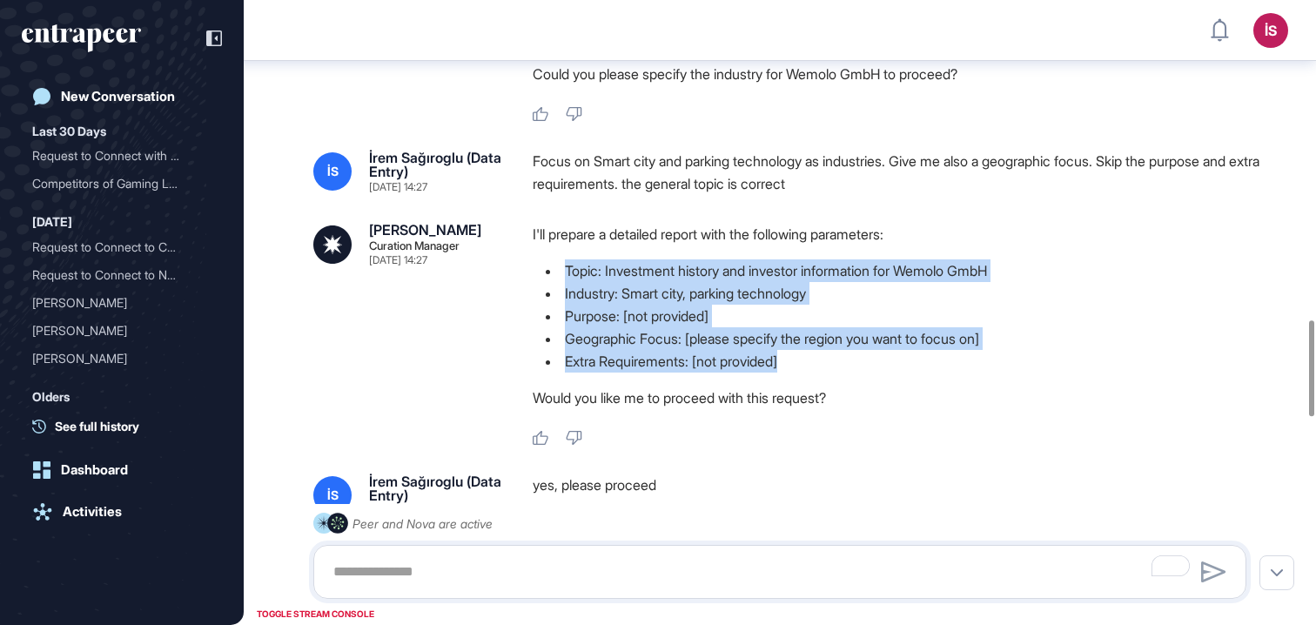
drag, startPoint x: 524, startPoint y: 295, endPoint x: 1038, endPoint y: 381, distance: 520.8
click at [1038, 381] on div "[PERSON_NAME] Curation Manager [DATE] 14:27 I'll prepare a detailed report with…" at bounding box center [779, 335] width 933 height 224
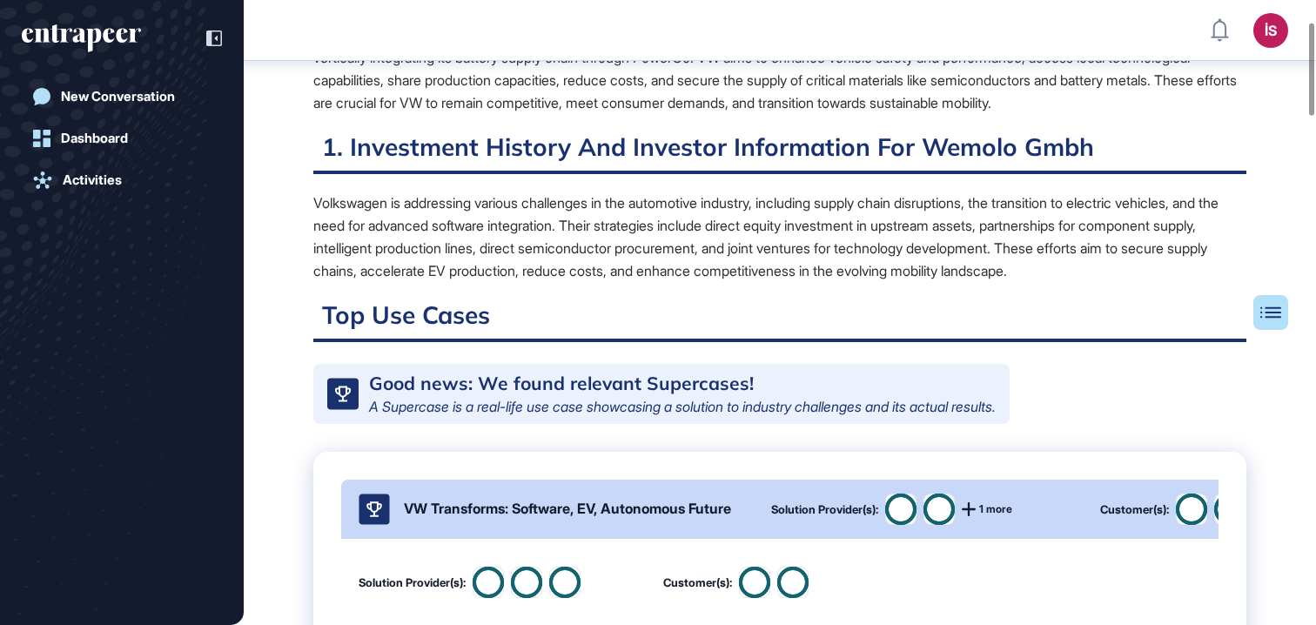
scroll to position [297, 0]
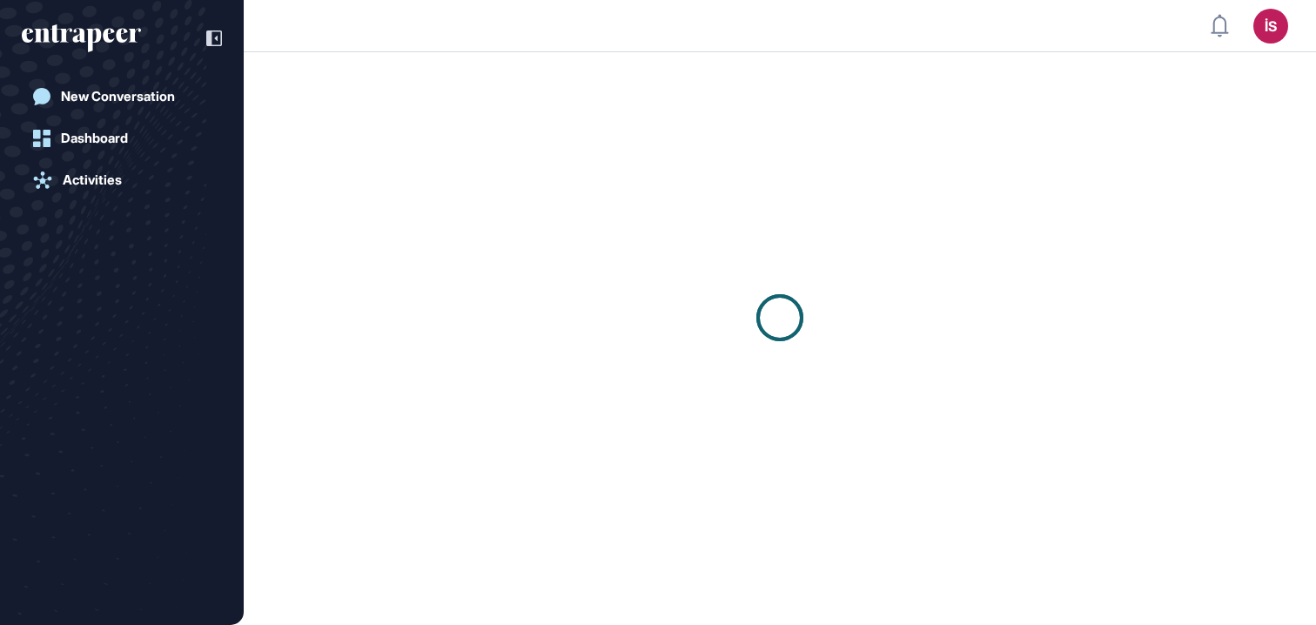
scroll to position [1, 1]
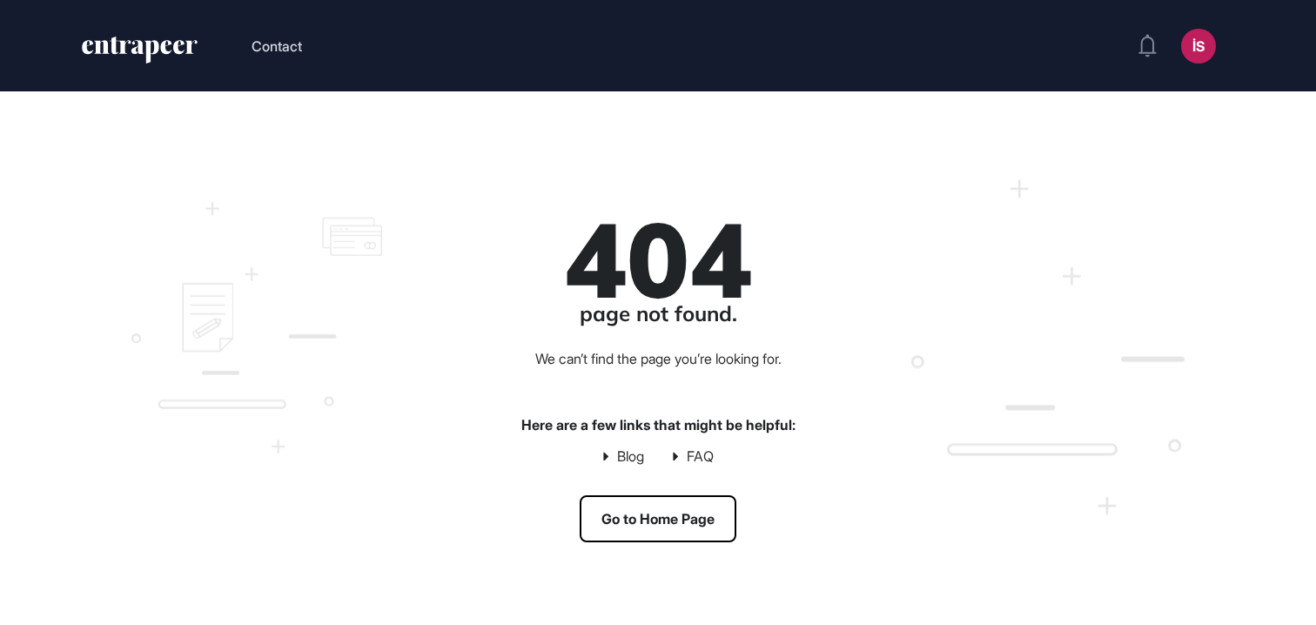
scroll to position [1, 1]
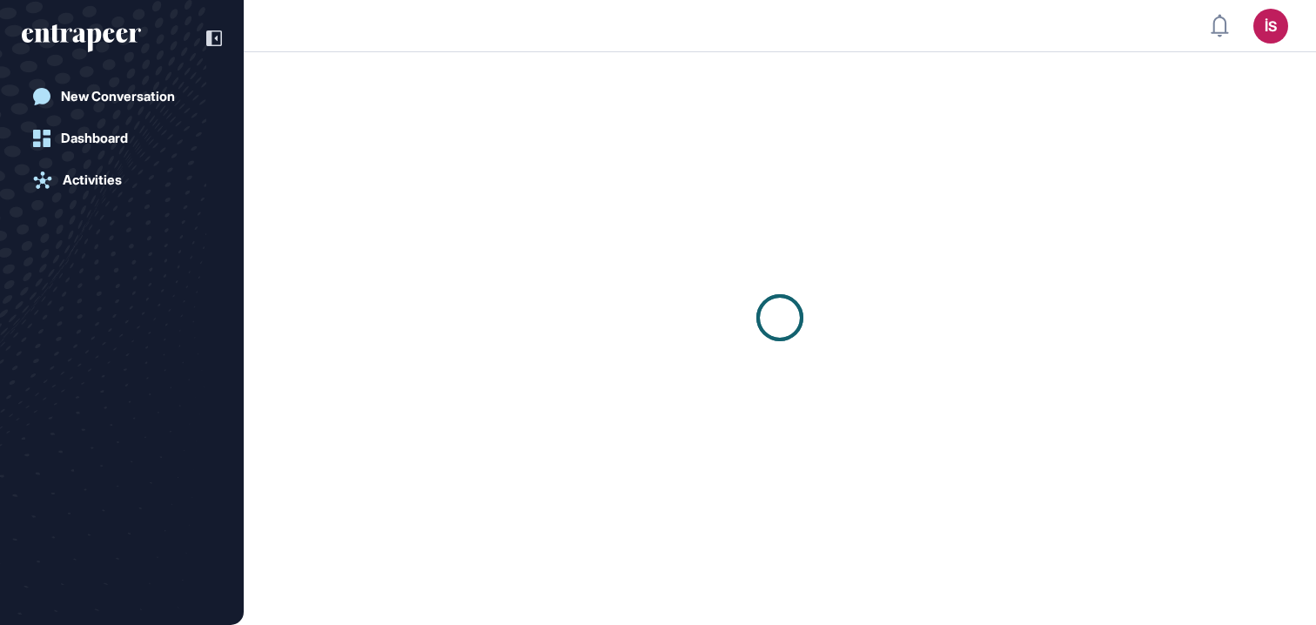
scroll to position [1, 1]
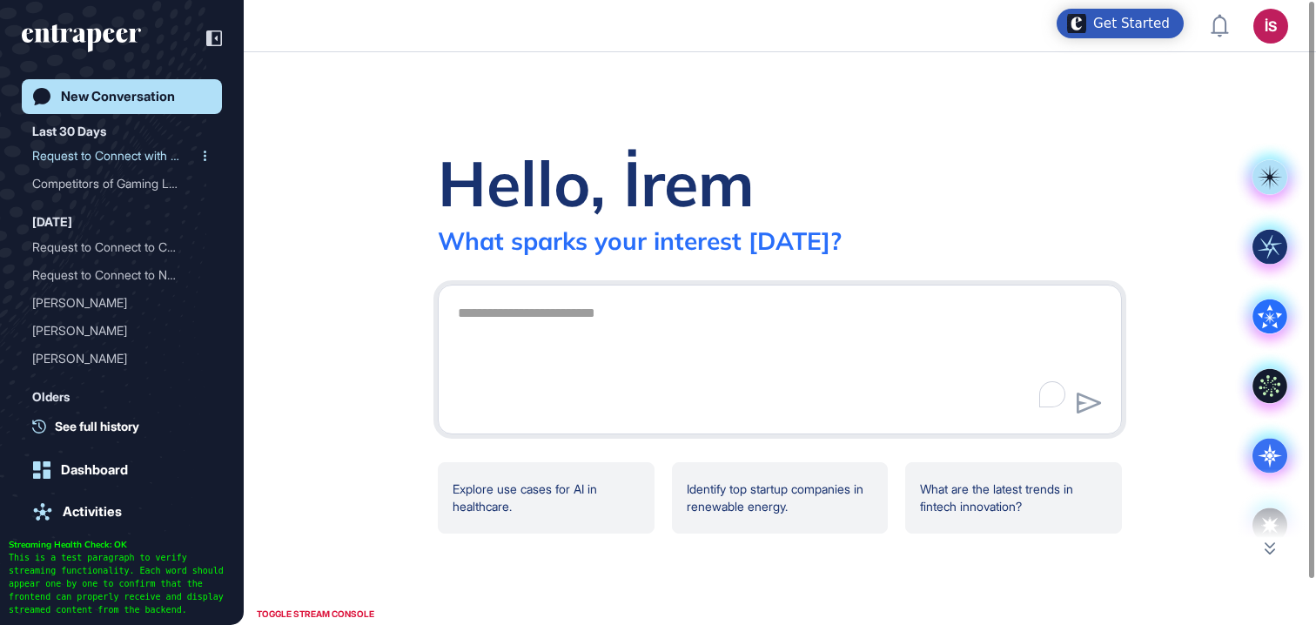
click at [132, 156] on div "Request to Connect with C..." at bounding box center [114, 156] width 165 height 28
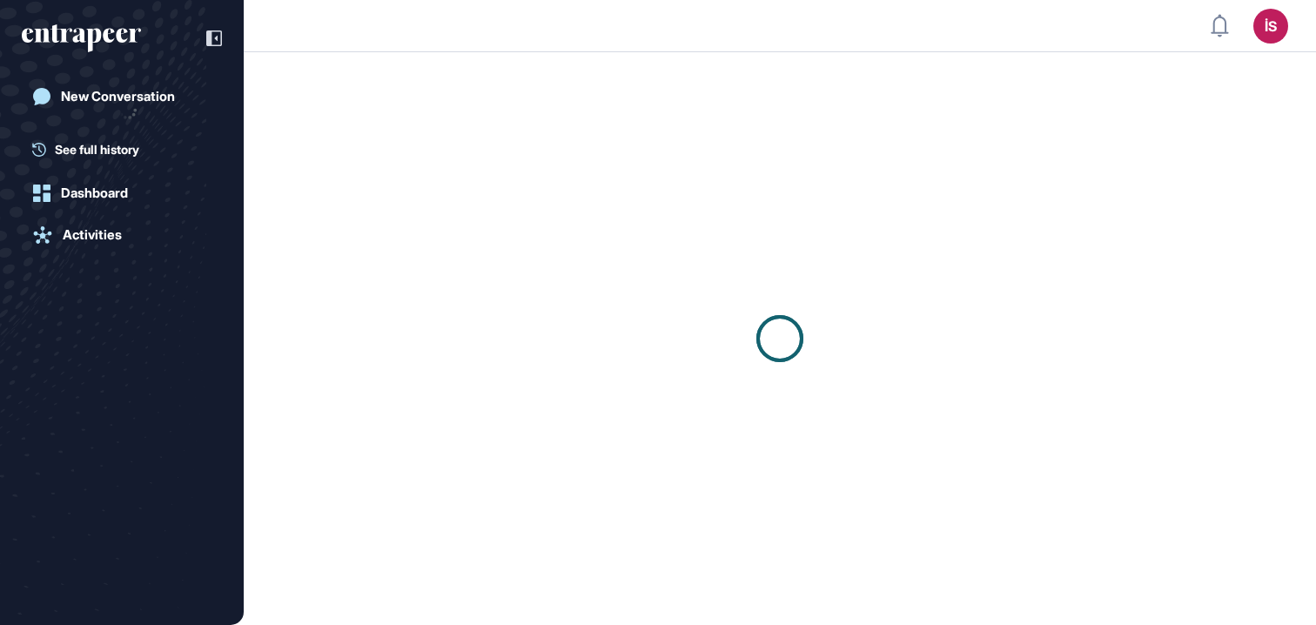
scroll to position [1, 1]
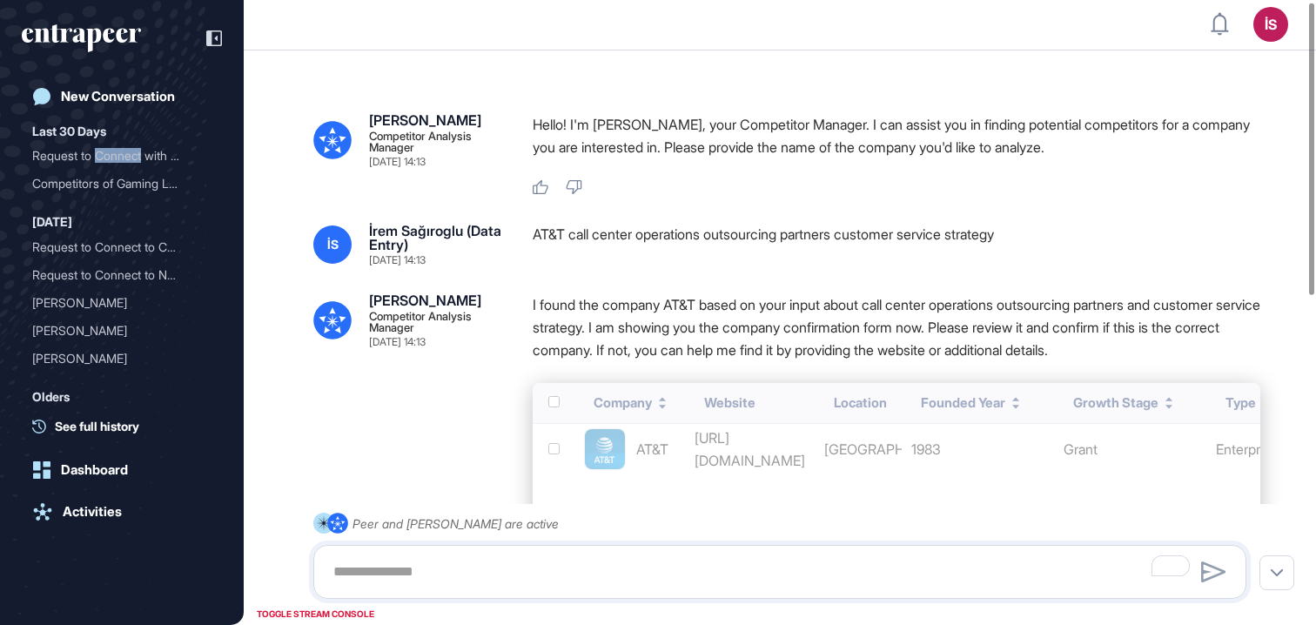
scroll to position [3, 0]
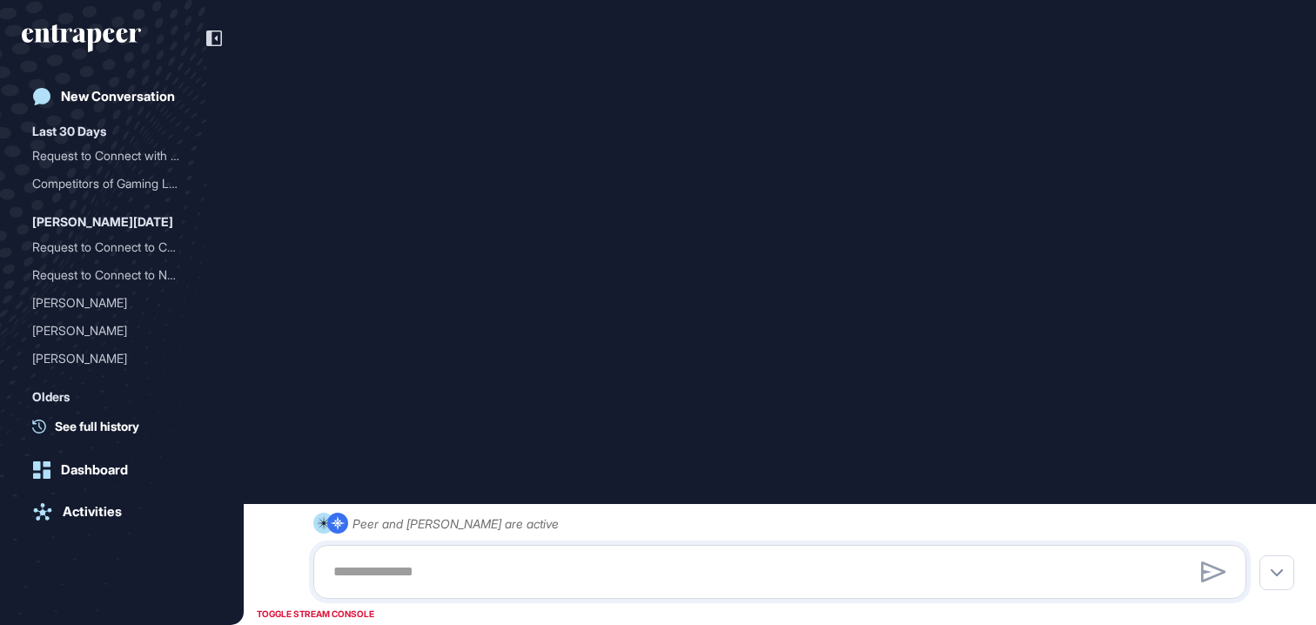
type input "**********"
type input "*"
type input "**********"
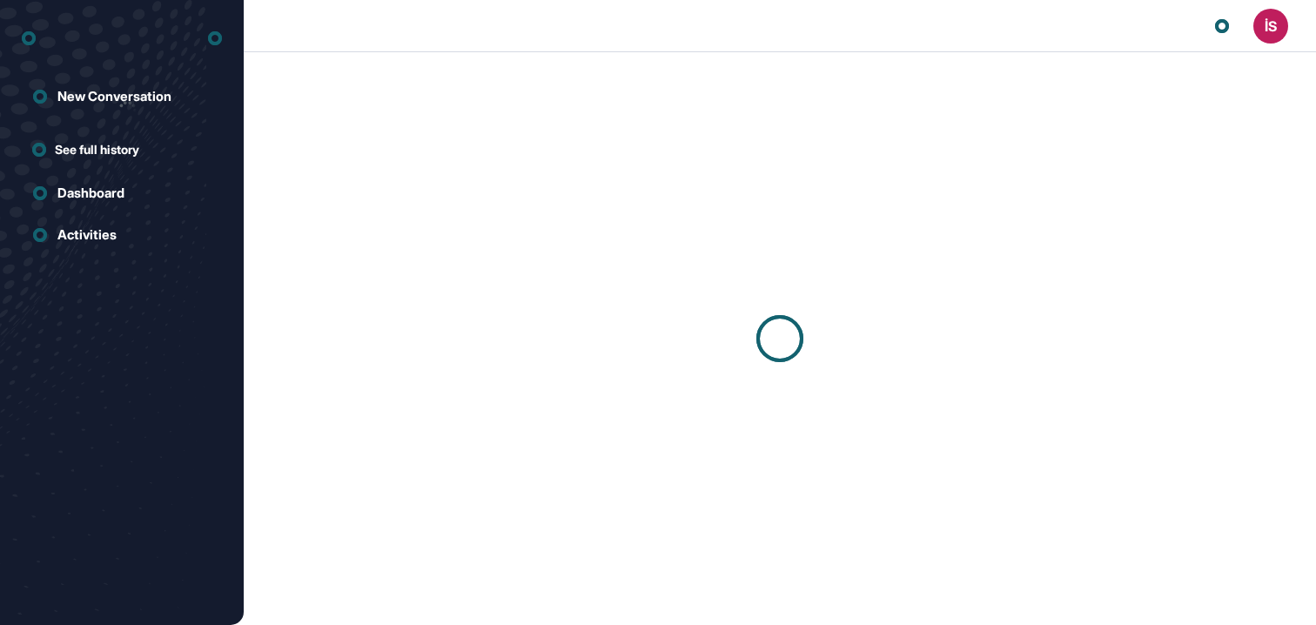
scroll to position [1, 1]
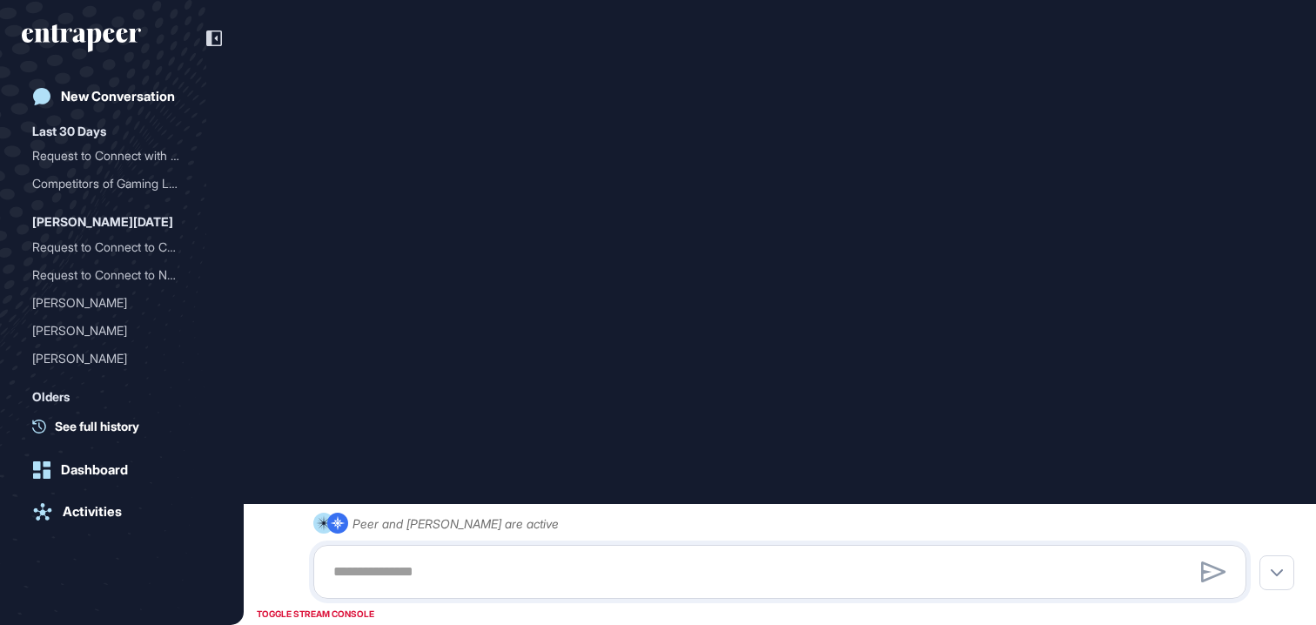
type input "**********"
type input "*"
type input "**********"
click at [113, 171] on div "Competitors of Gaming Lap..." at bounding box center [114, 184] width 165 height 28
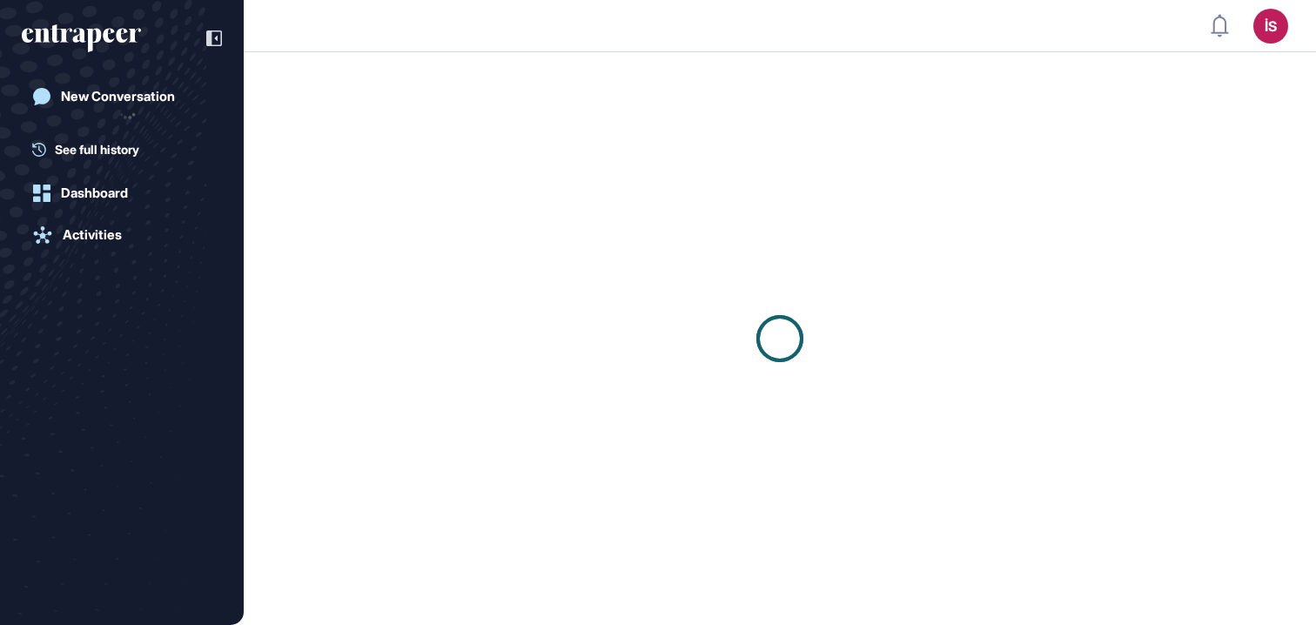
scroll to position [1, 1]
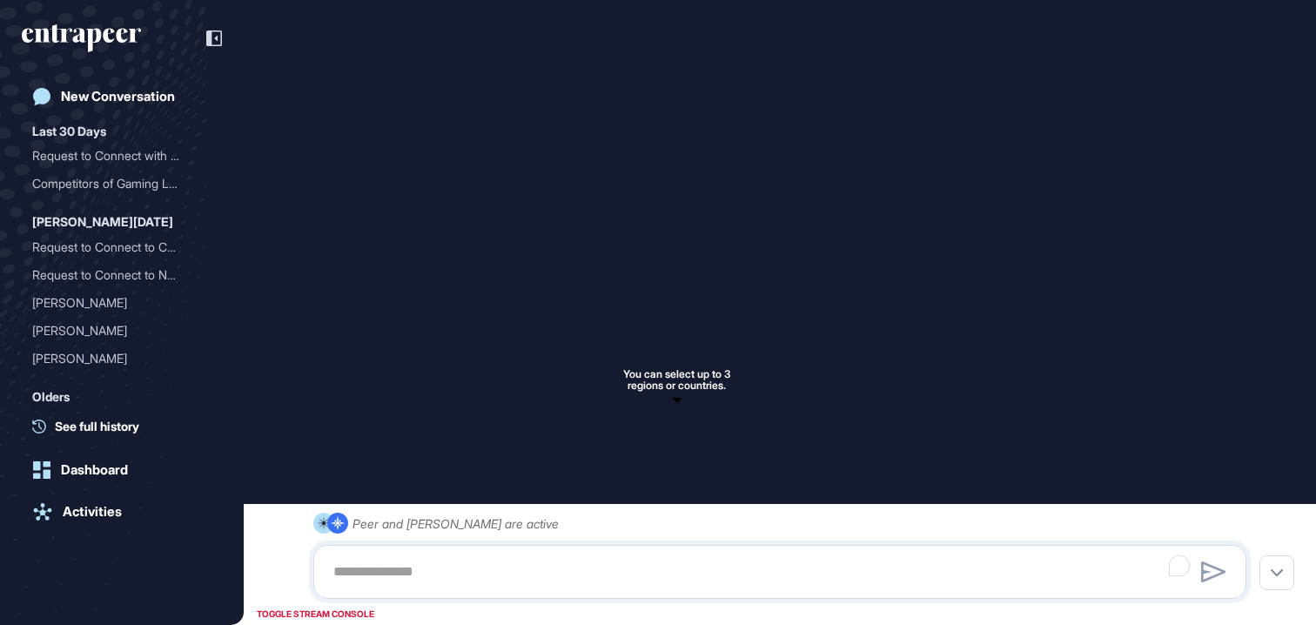
type input "**********"
type input "*"
type input "**********"
click at [219, 37] on icon at bounding box center [214, 38] width 16 height 16
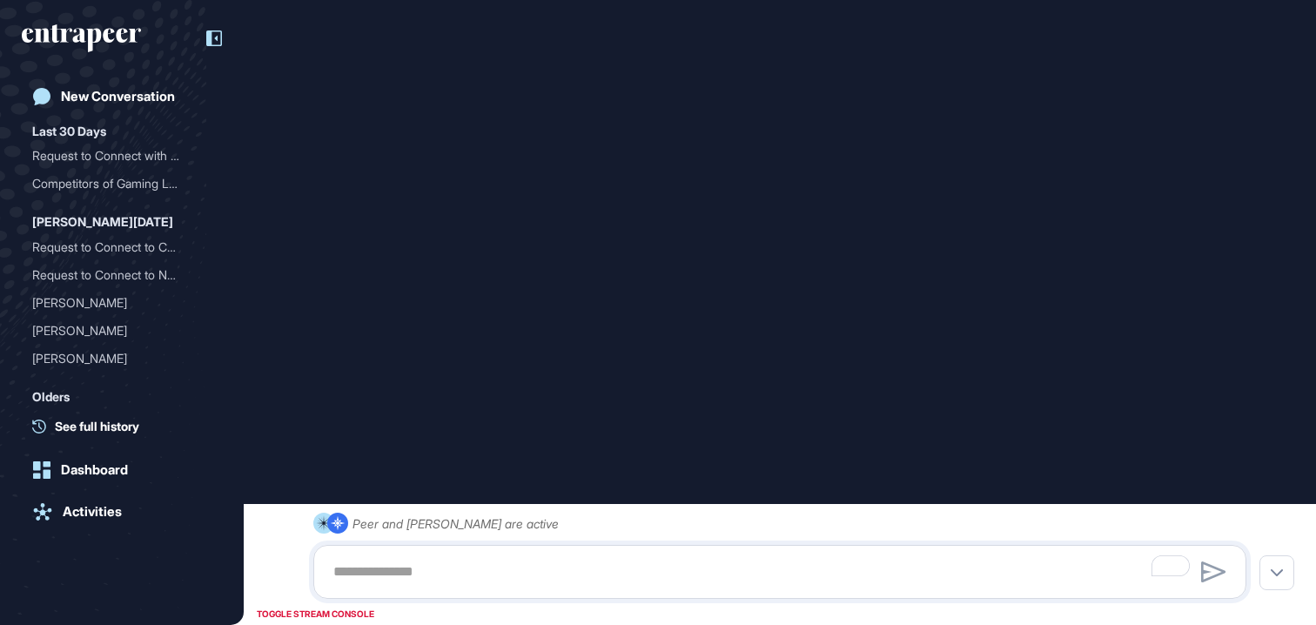
scroll to position [0, 0]
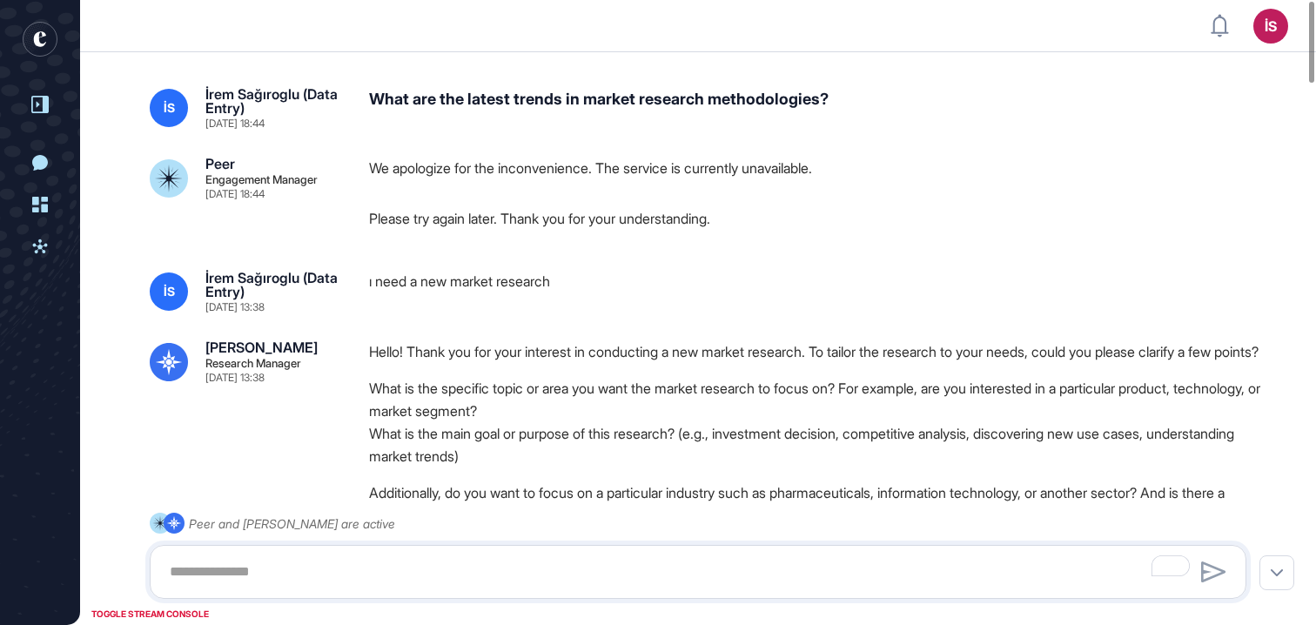
click at [42, 95] on div at bounding box center [40, 104] width 33 height 33
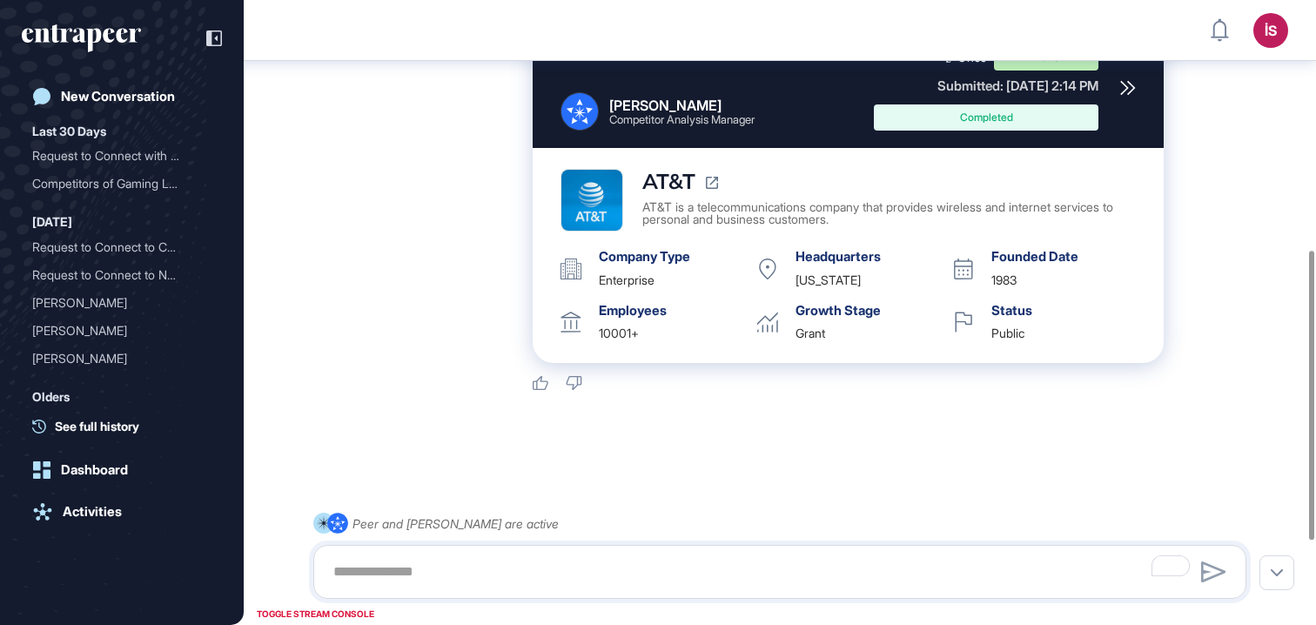
scroll to position [717, 0]
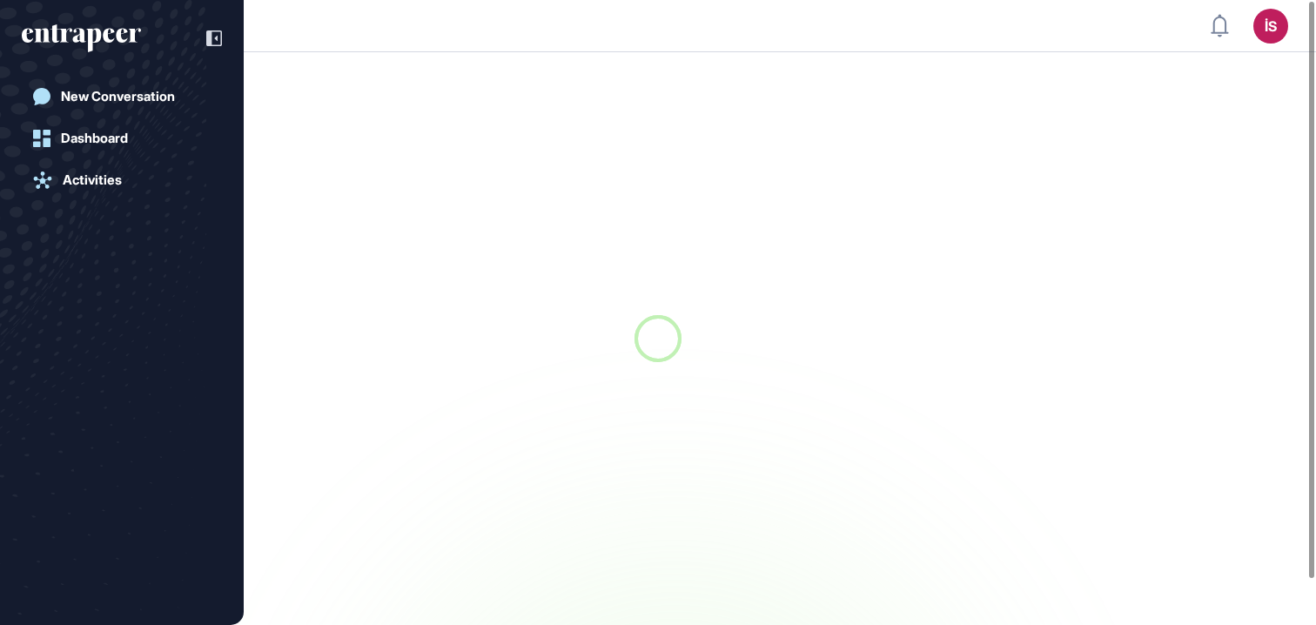
scroll to position [1, 1]
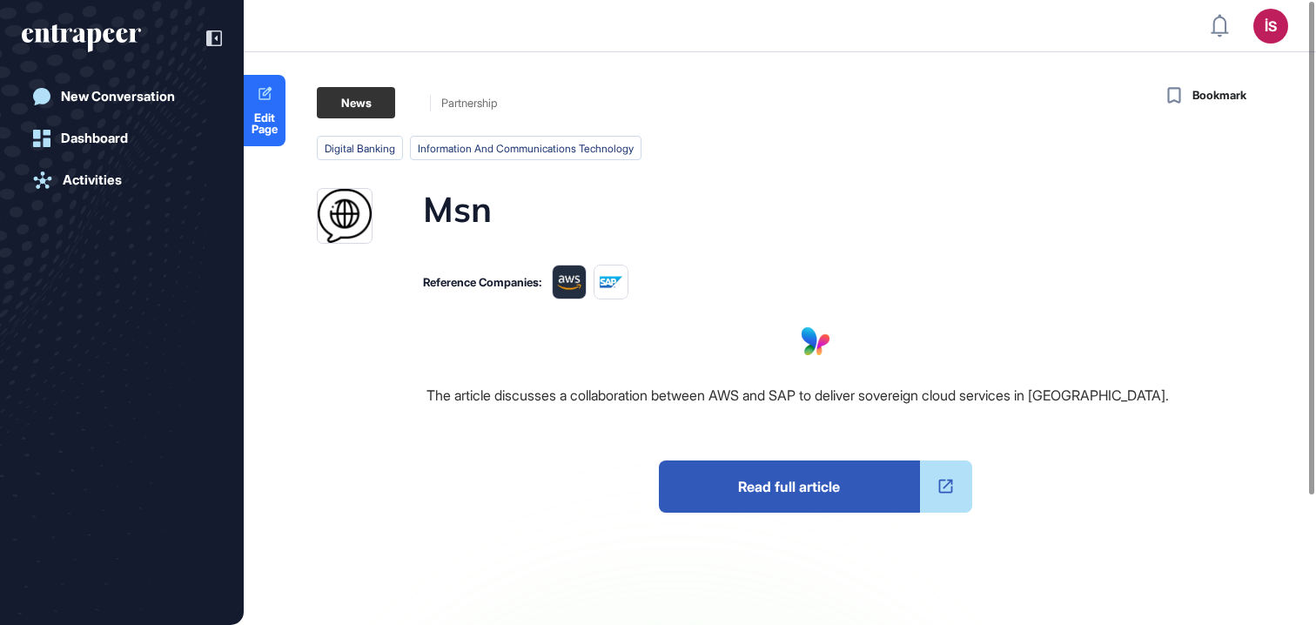
click at [801, 480] on span "Read full article" at bounding box center [789, 487] width 261 height 52
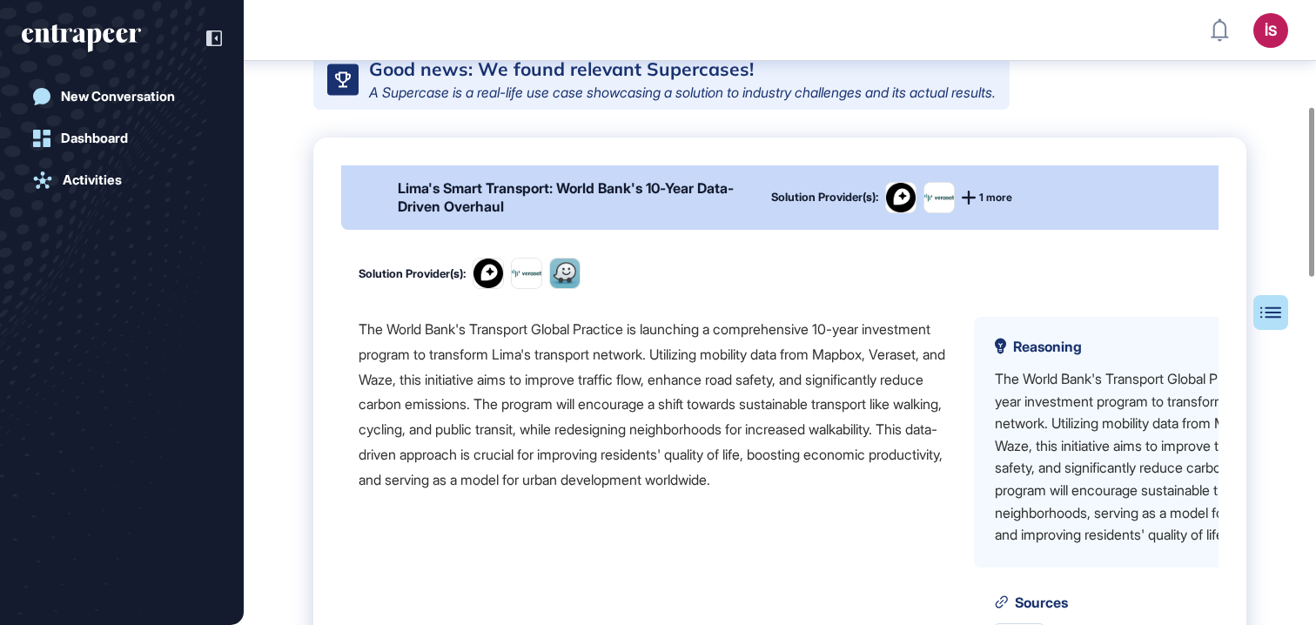
scroll to position [392, 0]
click at [715, 216] on div "Lima's Smart Transport: World Bank's 10-Year Data-Driven Overhaul" at bounding box center [574, 197] width 353 height 37
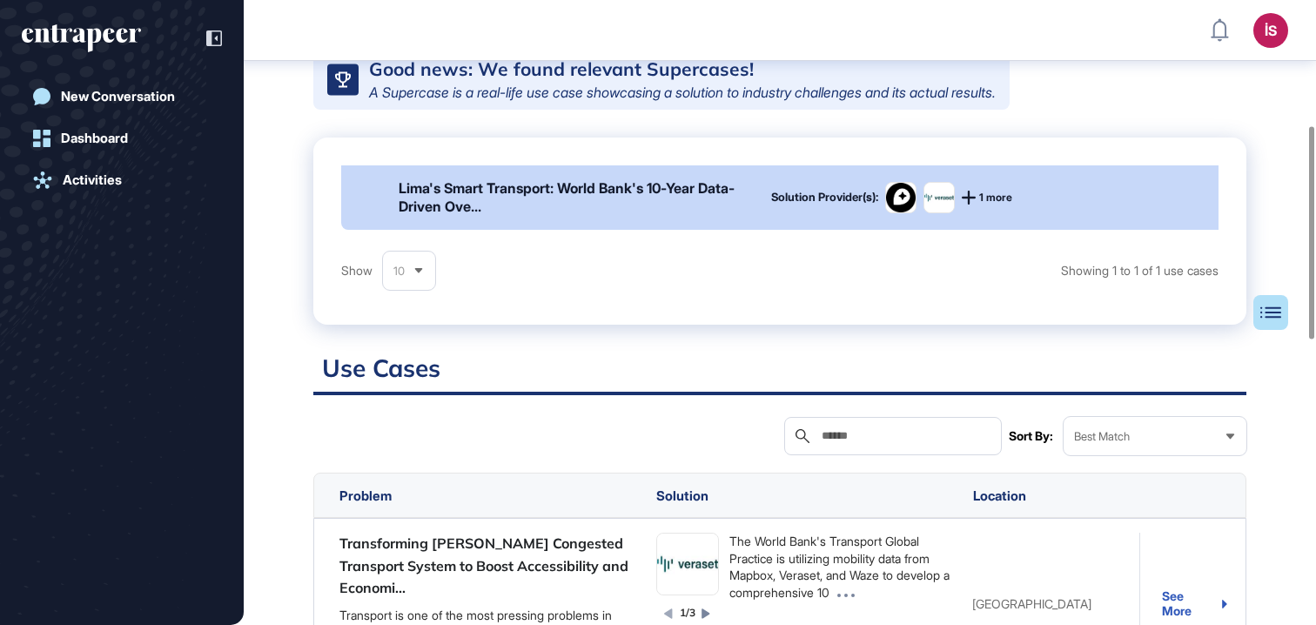
scroll to position [0, 0]
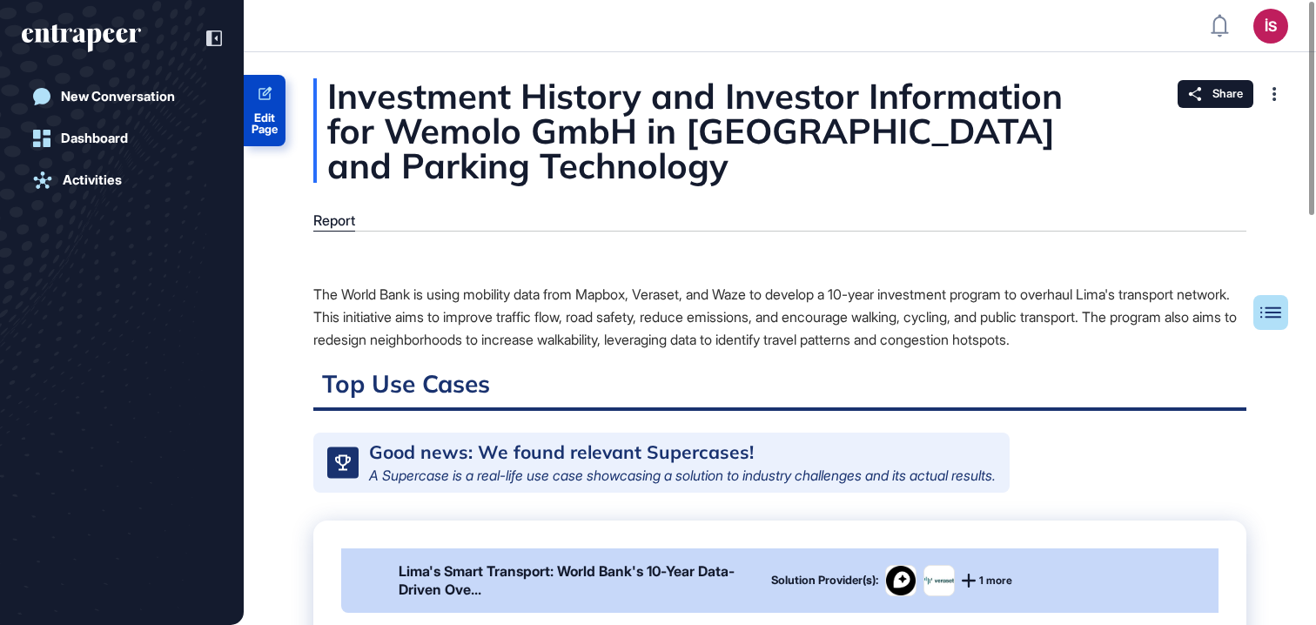
click at [281, 100] on link "Edit Page" at bounding box center [265, 110] width 42 height 71
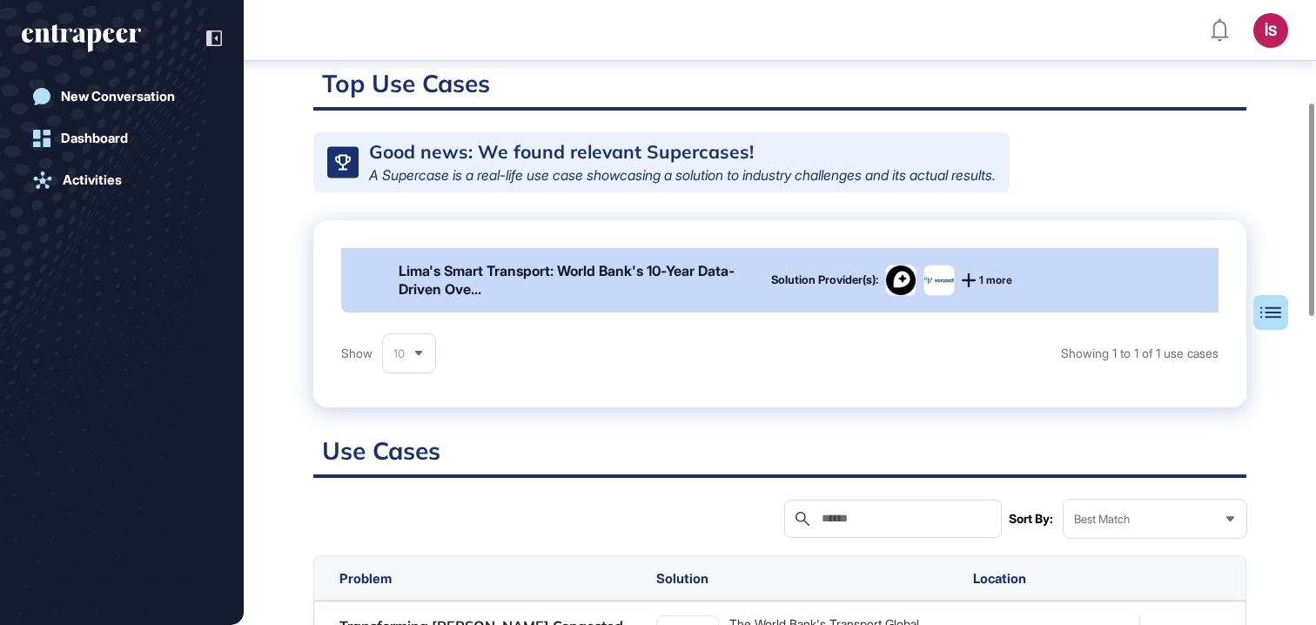
scroll to position [310, 0]
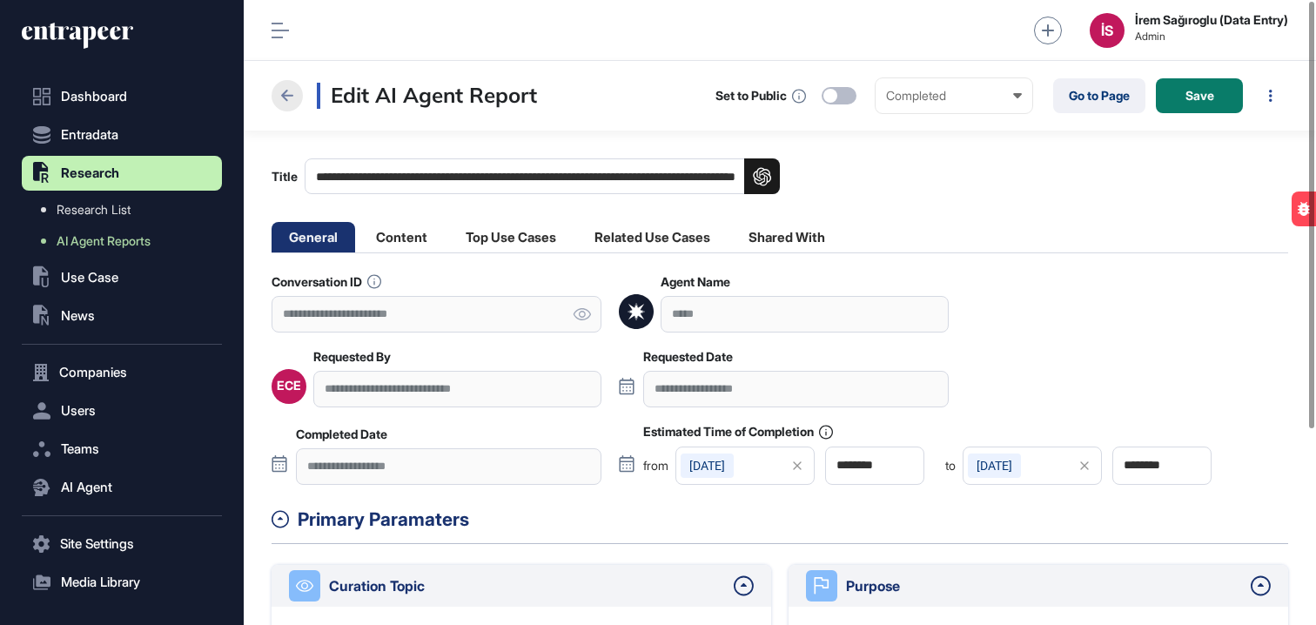
click at [289, 92] on icon at bounding box center [287, 95] width 21 height 21
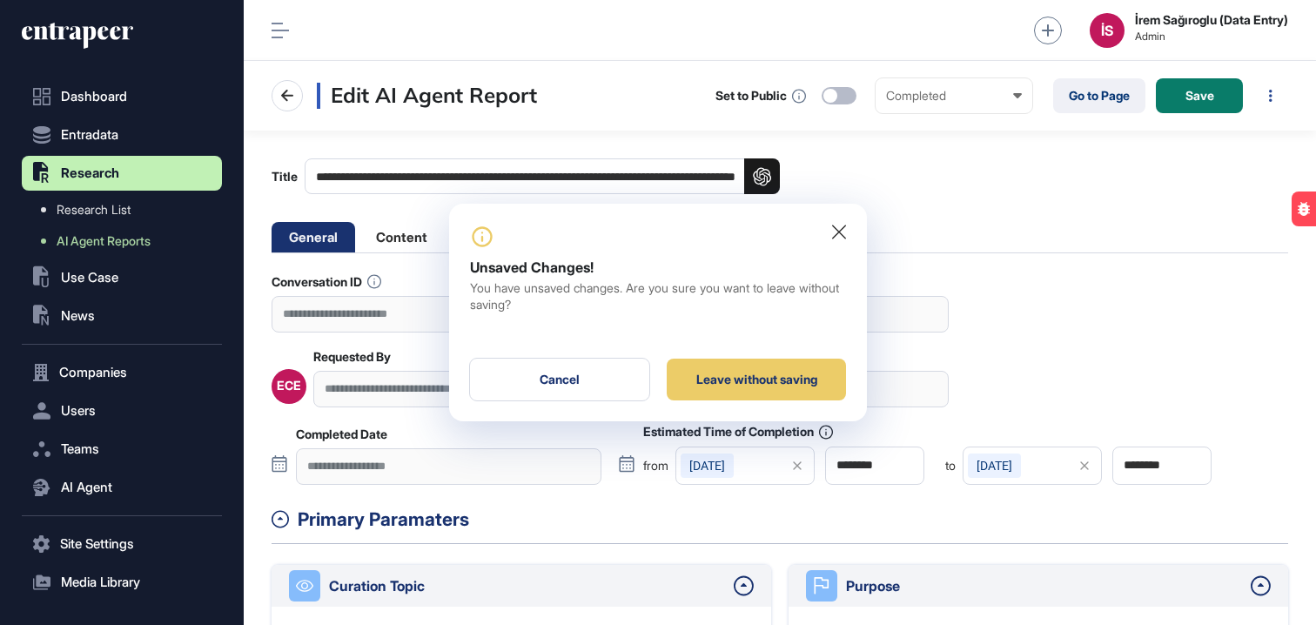
click at [777, 353] on div "Unsaved Changes! You have unsaved changes. Are you sure you want to leave witho…" at bounding box center [658, 313] width 418 height 218
click at [782, 399] on div "Leave without saving" at bounding box center [756, 380] width 179 height 42
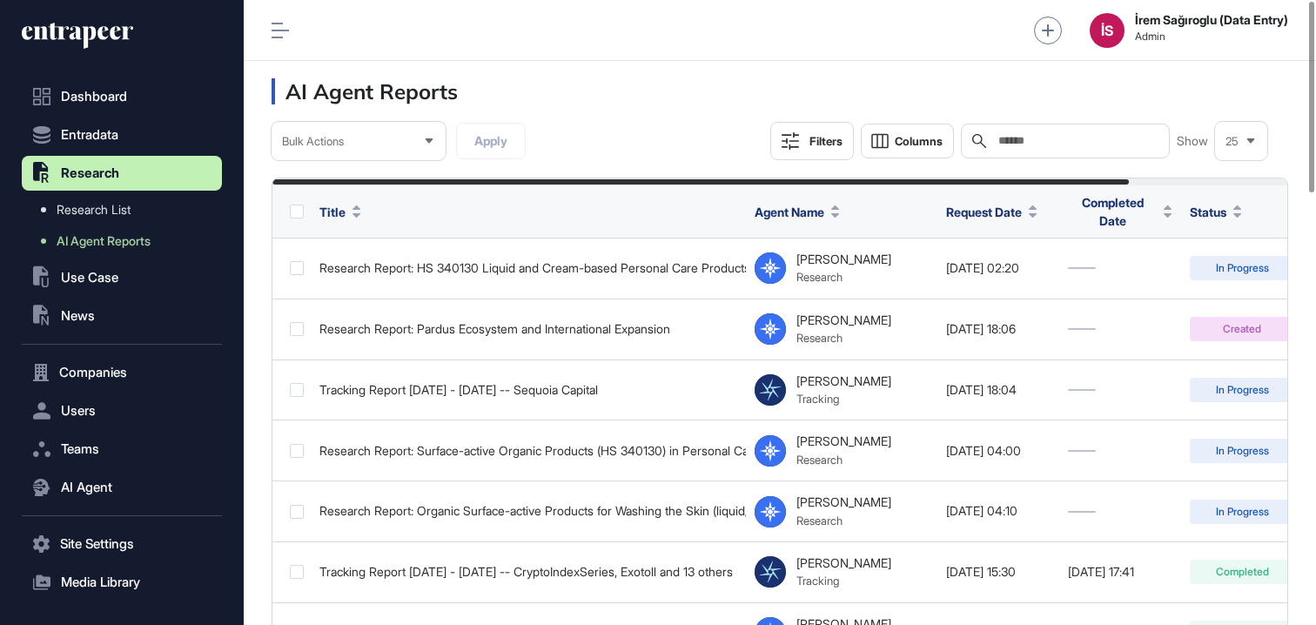
click at [730, 71] on header "AI Agent Reports" at bounding box center [780, 91] width 1073 height 61
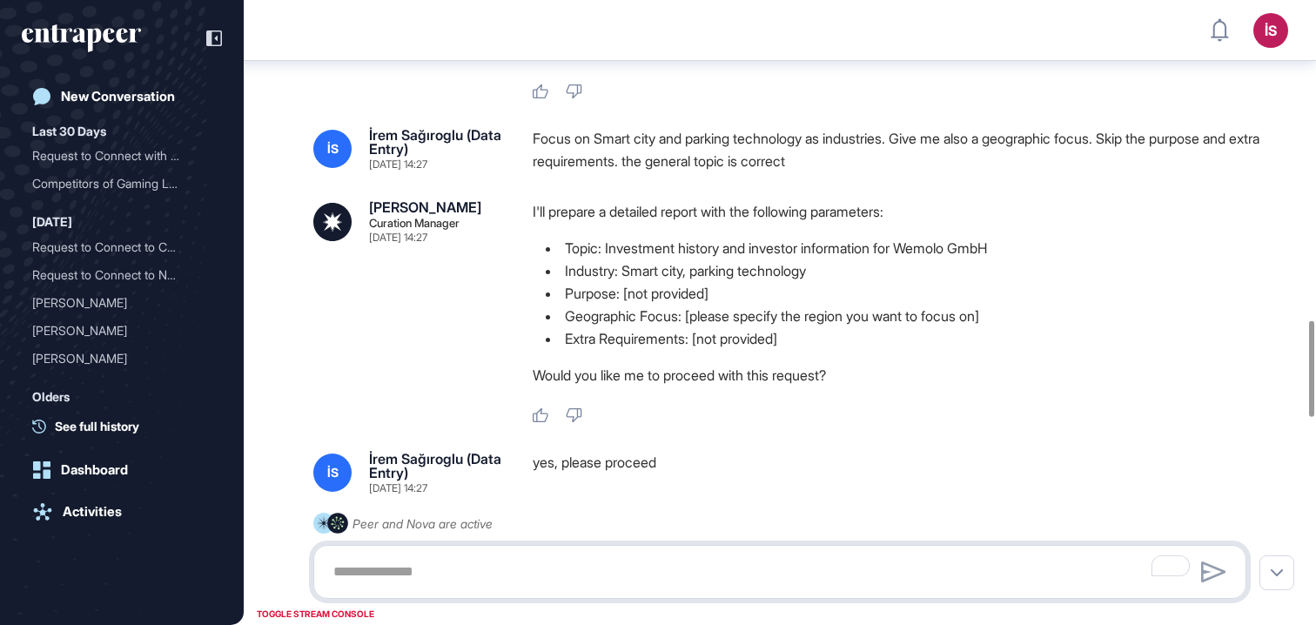
scroll to position [2103, 0]
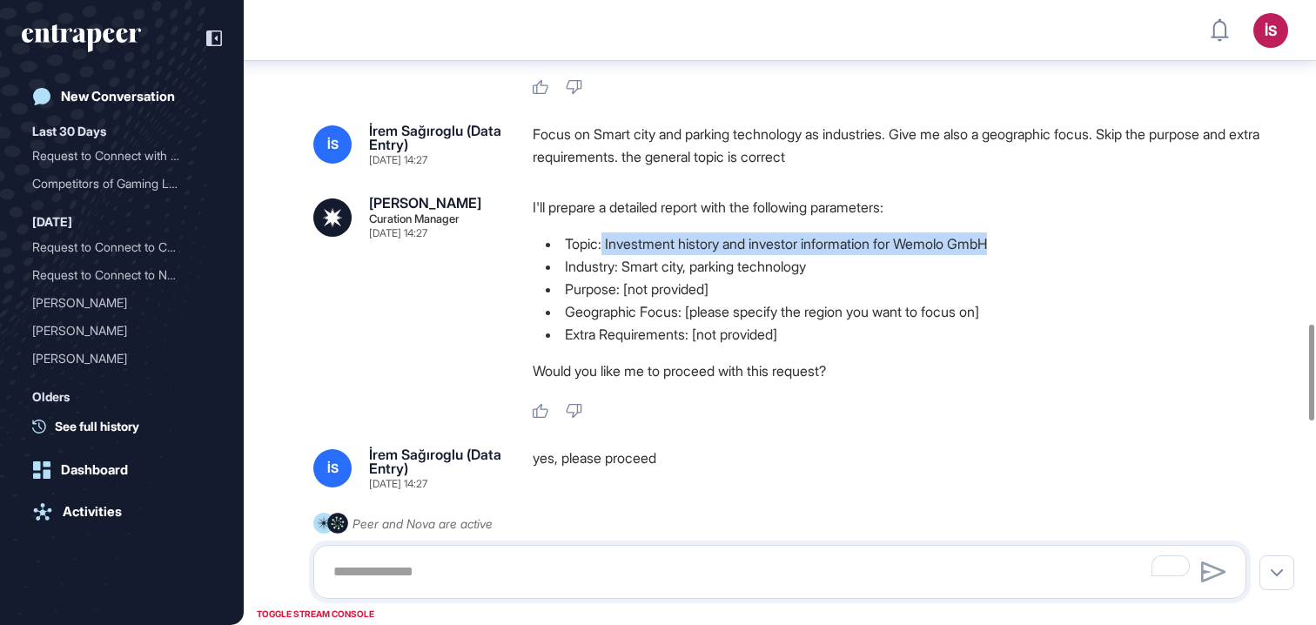
drag, startPoint x: 605, startPoint y: 269, endPoint x: 1024, endPoint y: 266, distance: 418.8
click at [1024, 255] on li "Topic: Investment history and investor information for Wemolo GmbH" at bounding box center [897, 243] width 728 height 23
copy li "Investment history and investor information for Wemolo GmbH"
click at [863, 346] on li "Extra Requirements: [not provided]" at bounding box center [897, 334] width 728 height 23
drag, startPoint x: 572, startPoint y: 268, endPoint x: 844, endPoint y: 294, distance: 272.9
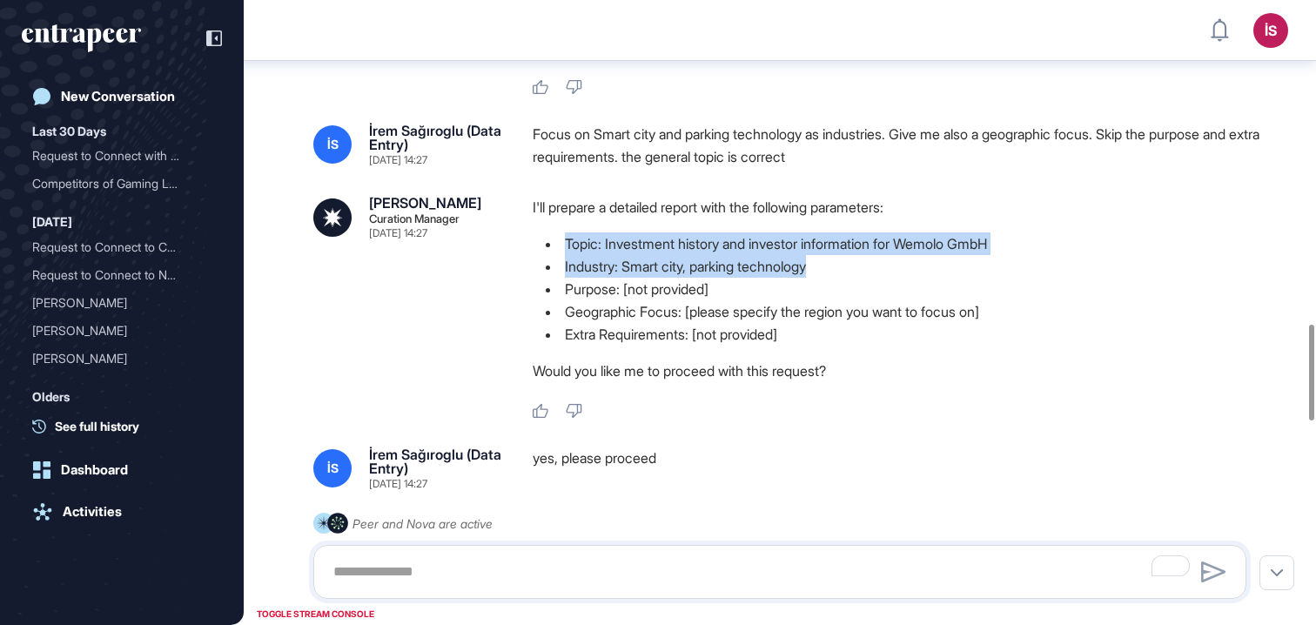
click at [844, 294] on ul "Topic: Investment history and investor information for Wemolo GmbH Industry: Sm…" at bounding box center [897, 288] width 728 height 113
copy ul "Topic: Investment history and investor information for Wemolo GmbH Industry: Sm…"
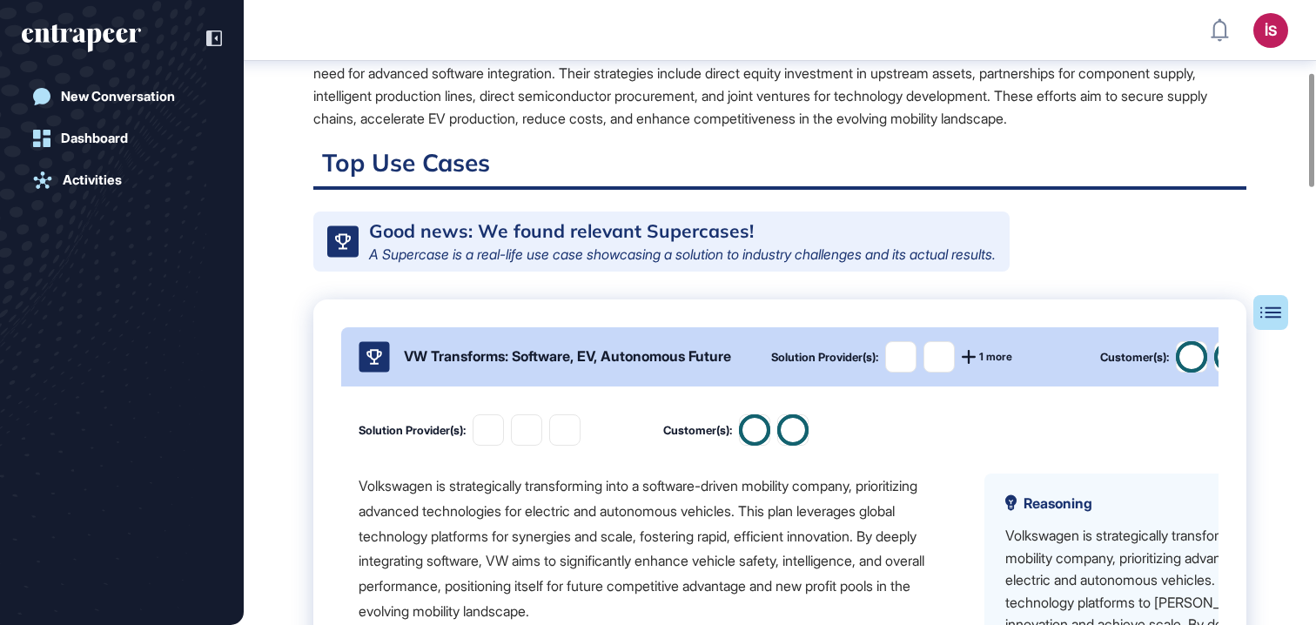
scroll to position [441, 0]
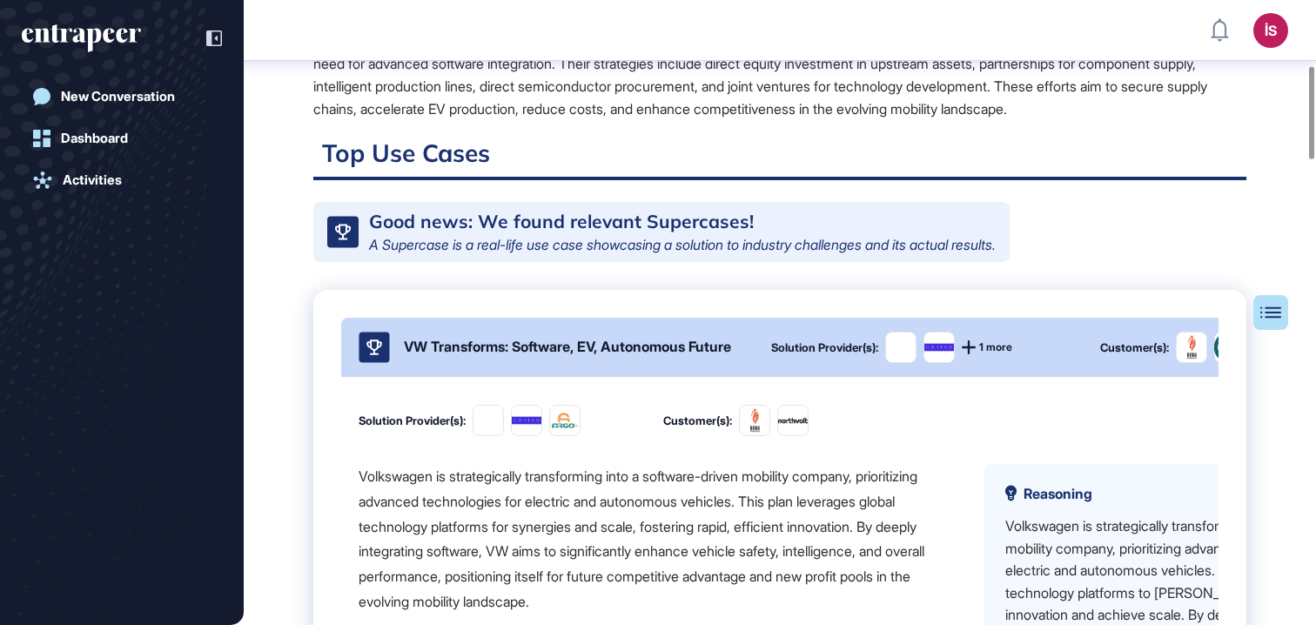
click at [631, 356] on div "VW Transforms: Software, EV, Autonomous Future" at bounding box center [567, 347] width 327 height 18
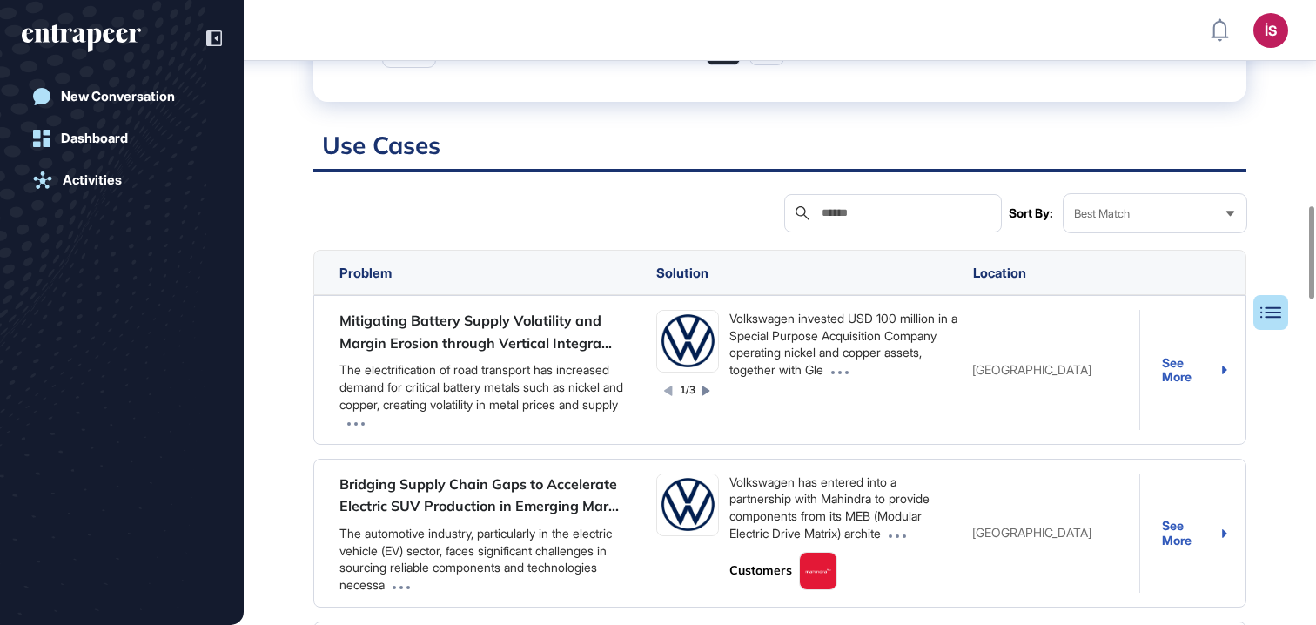
scroll to position [0, 0]
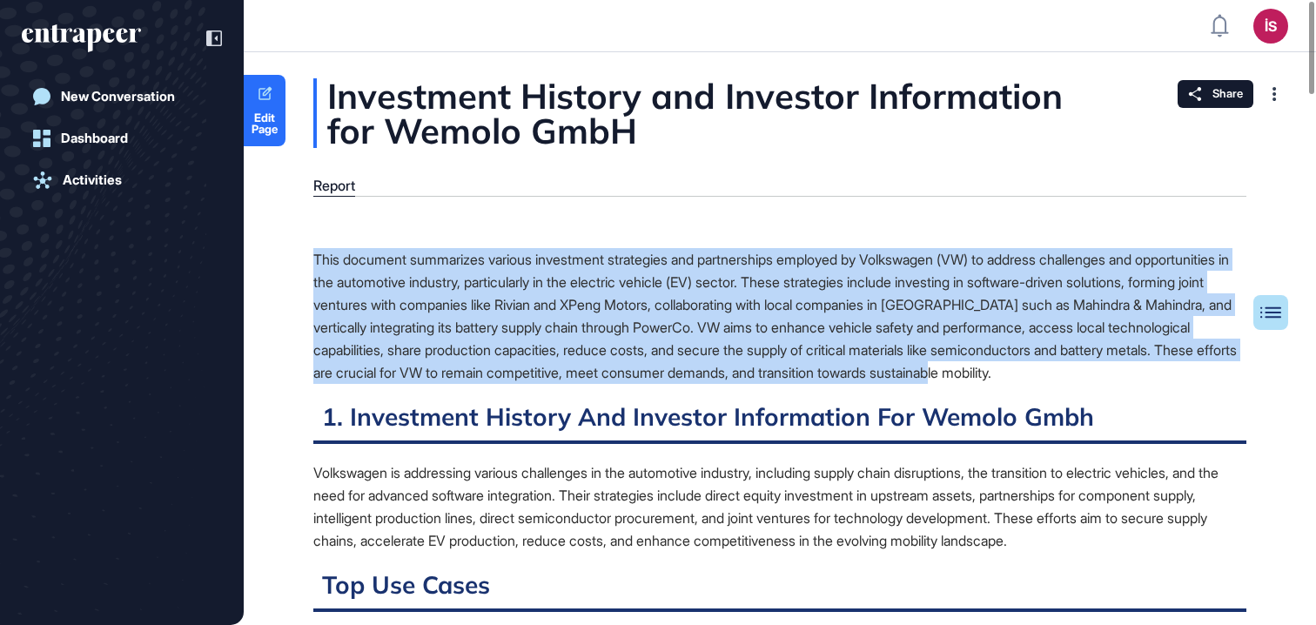
drag, startPoint x: 299, startPoint y: 248, endPoint x: 1244, endPoint y: 373, distance: 953.7
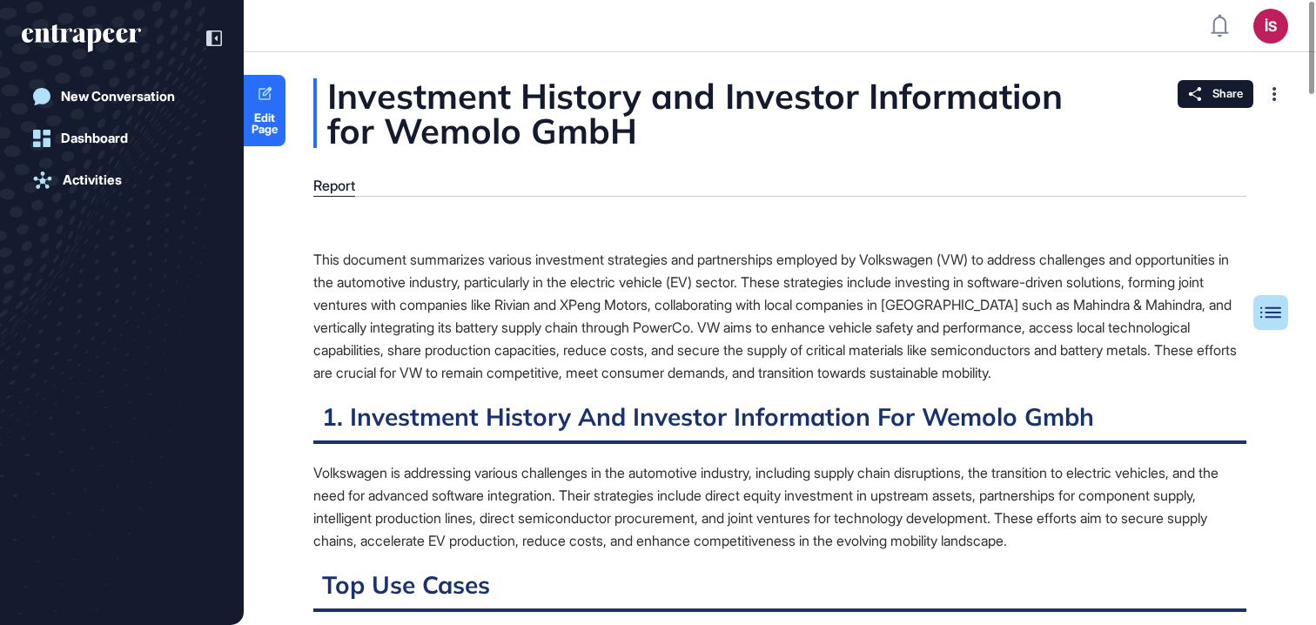
click at [494, 182] on div "Report" at bounding box center [779, 187] width 933 height 19
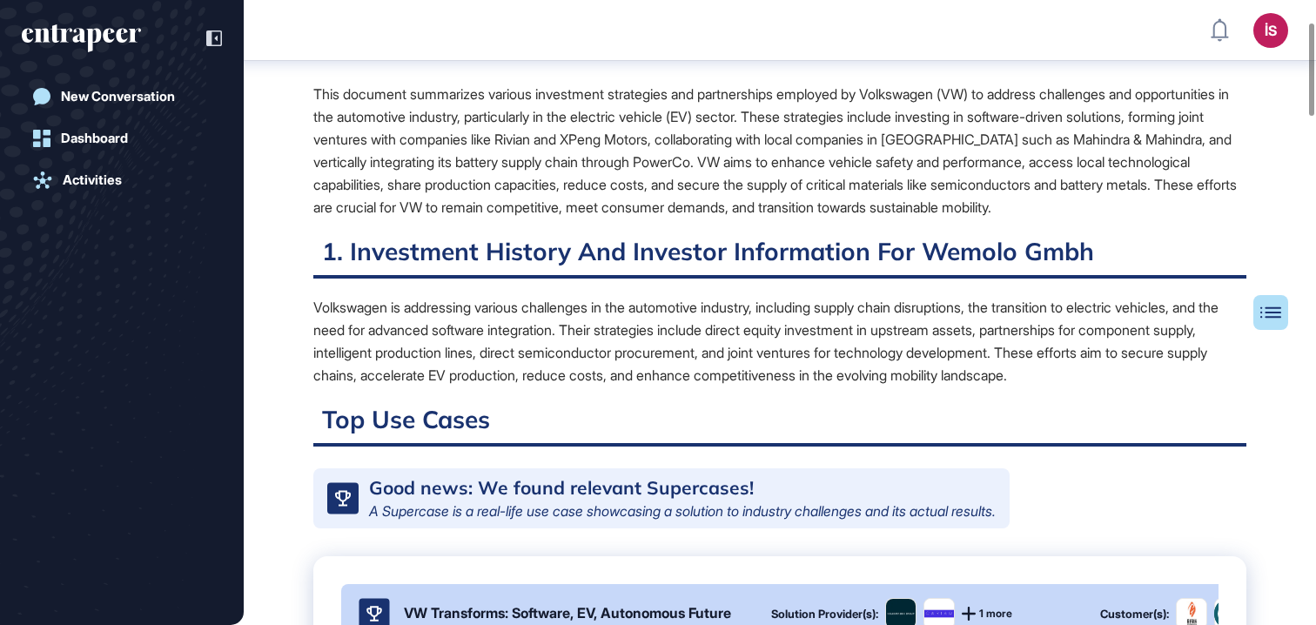
scroll to position [178, 0]
